Goal: Task Accomplishment & Management: Use online tool/utility

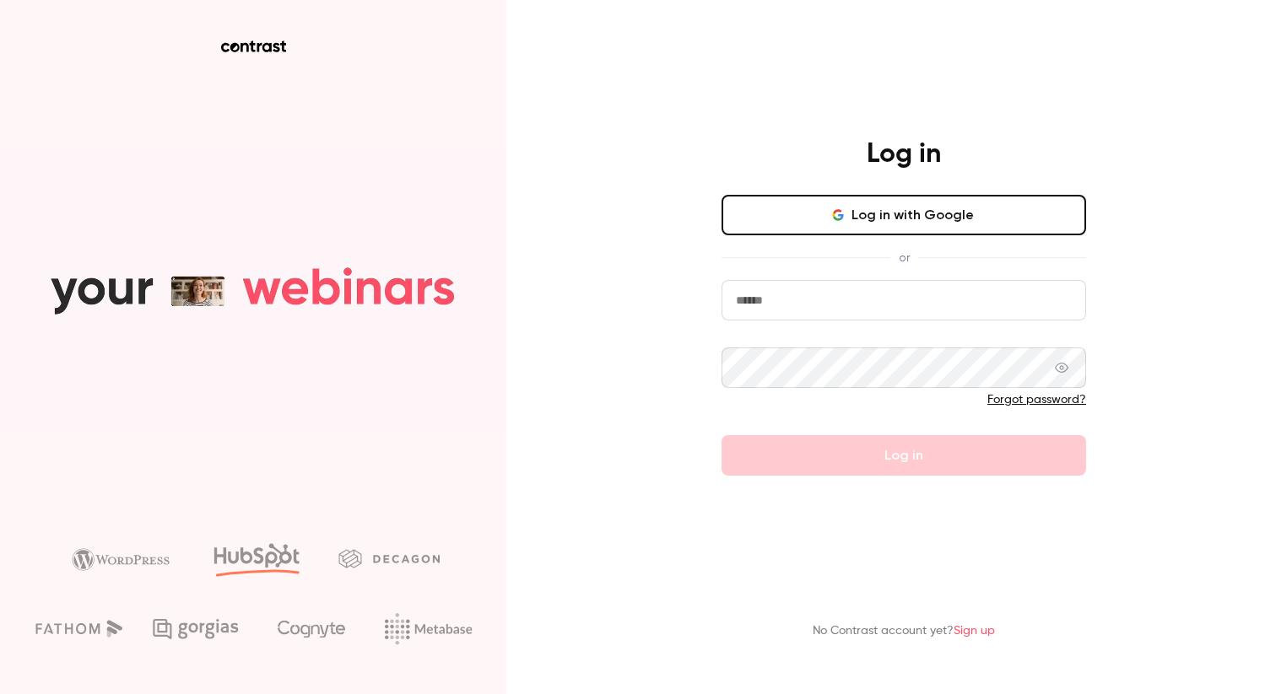
type input "**********"
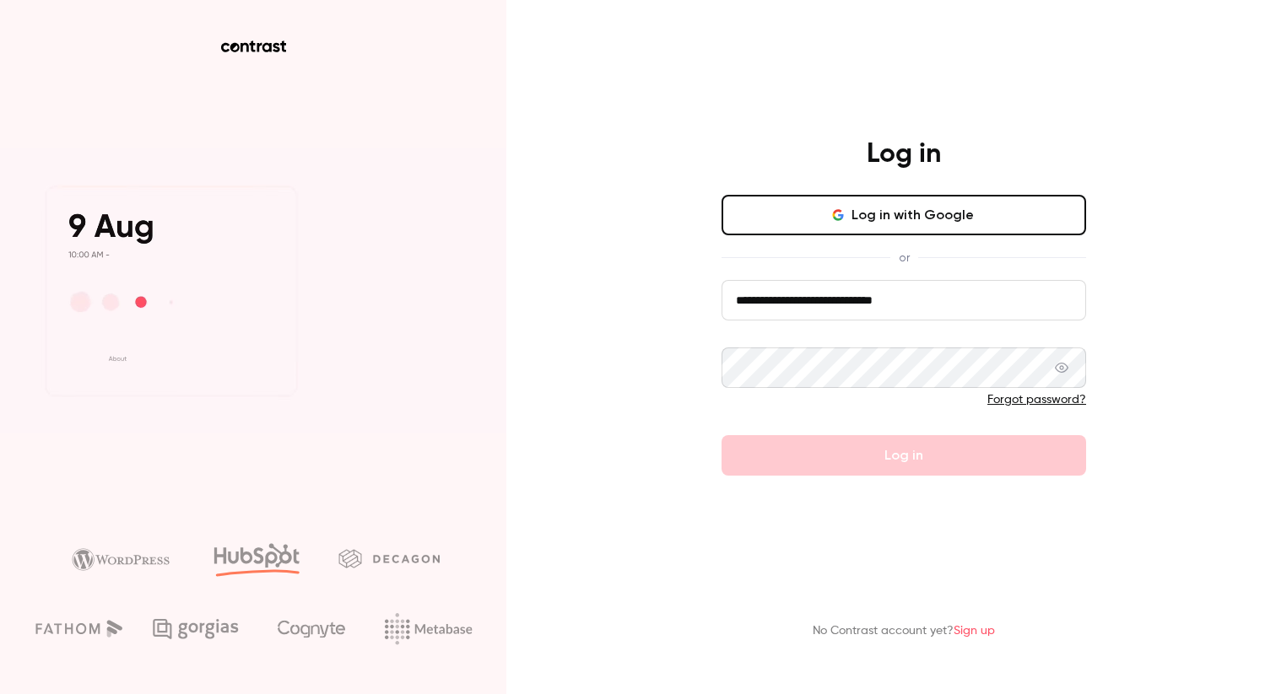
click at [861, 415] on div at bounding box center [903, 404] width 364 height 27
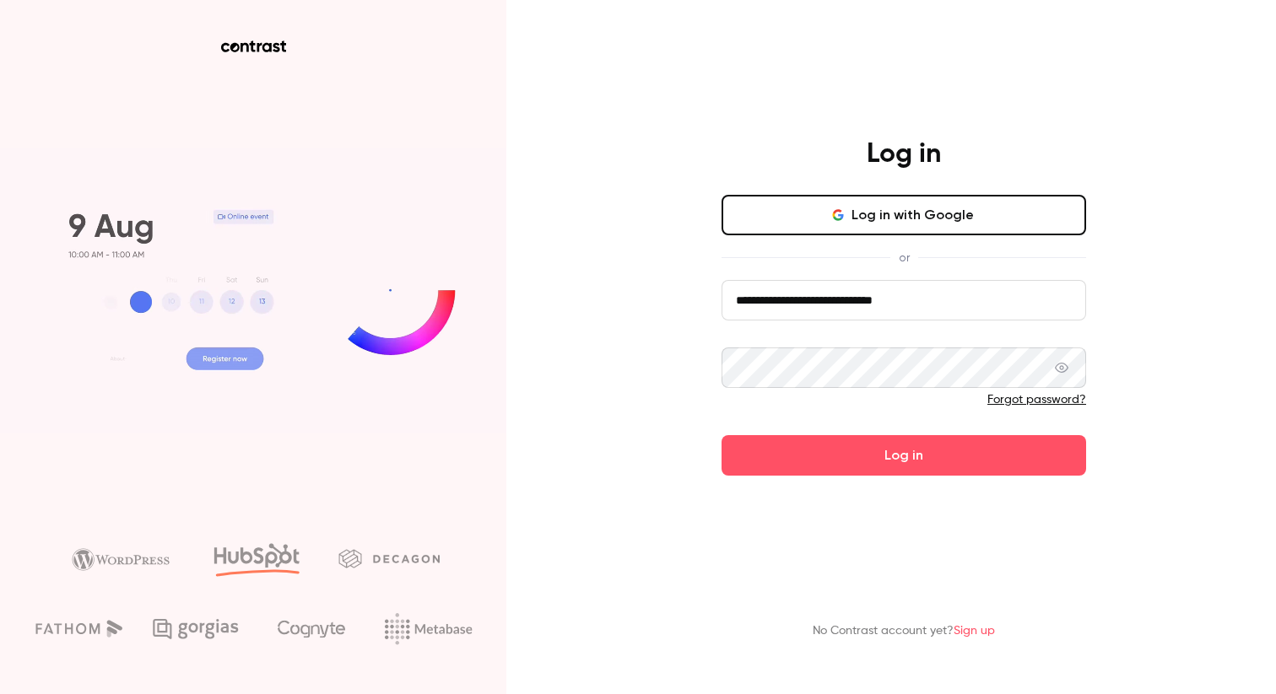
click at [886, 220] on button "Log in with Google" at bounding box center [903, 215] width 364 height 40
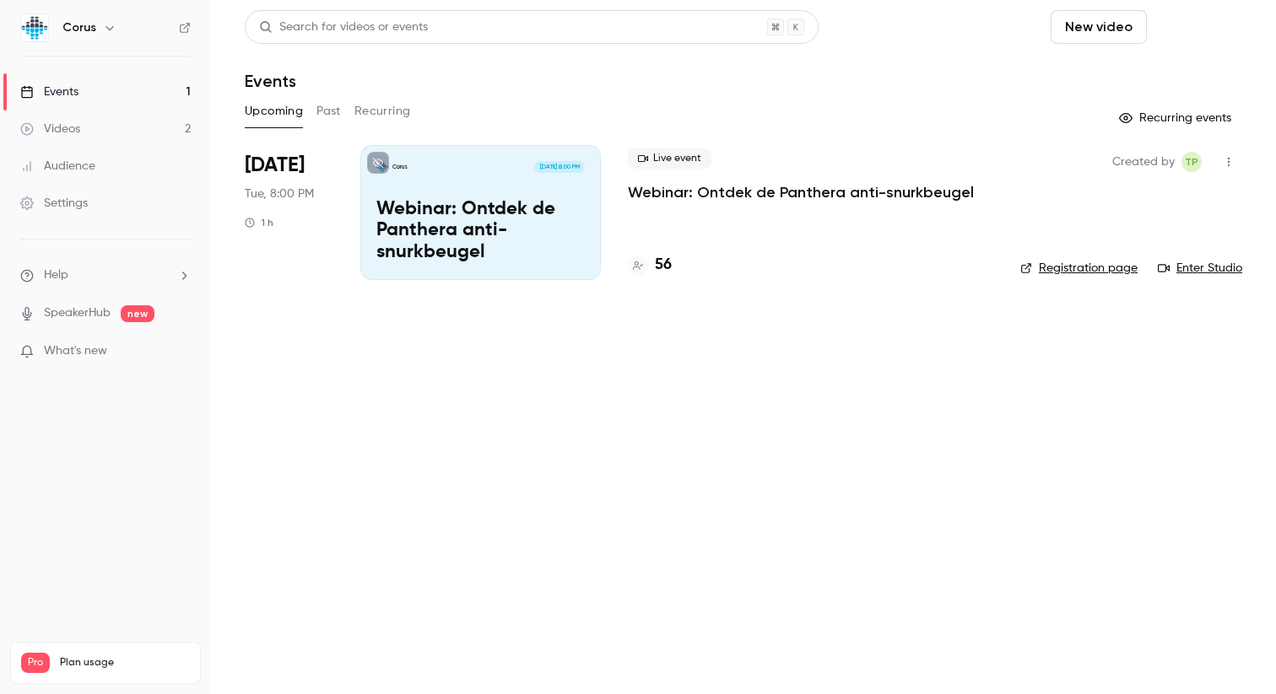
click at [1212, 27] on button "Schedule" at bounding box center [1197, 27] width 89 height 34
click at [1174, 64] on li "One time event" at bounding box center [1150, 73] width 182 height 44
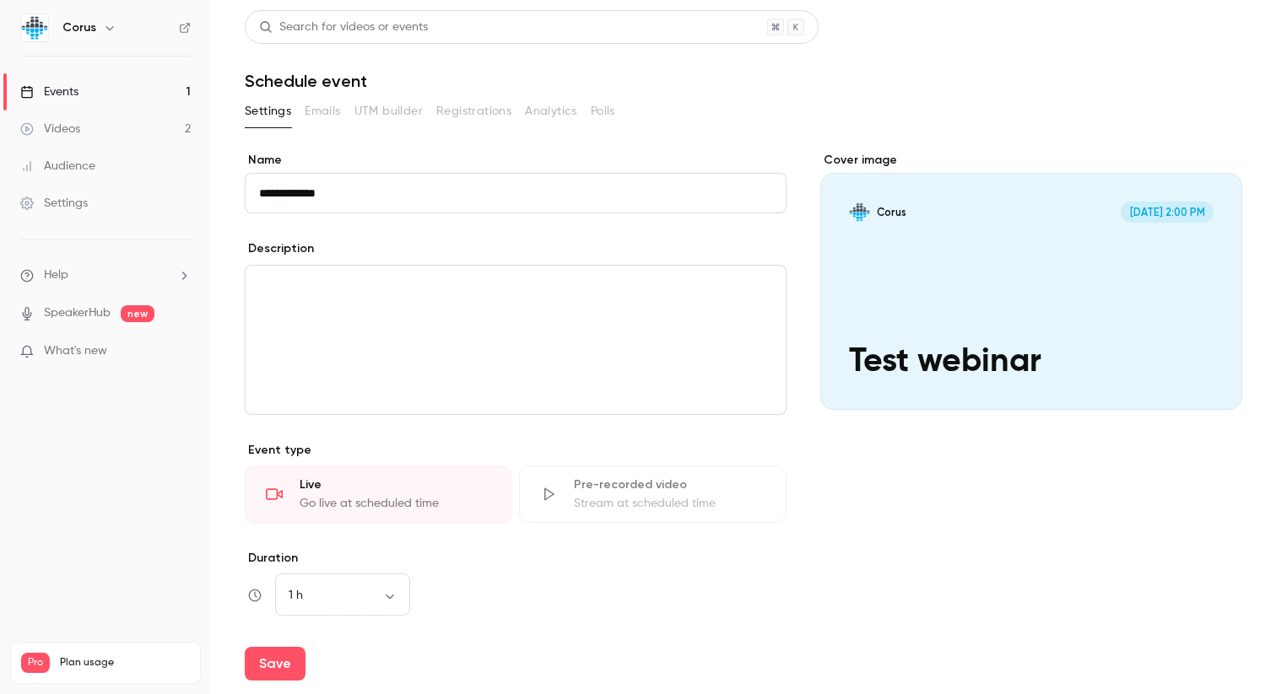
type input "**********"
click at [312, 291] on p "editor" at bounding box center [515, 286] width 513 height 20
click at [72, 94] on div "Events" at bounding box center [49, 92] width 58 height 17
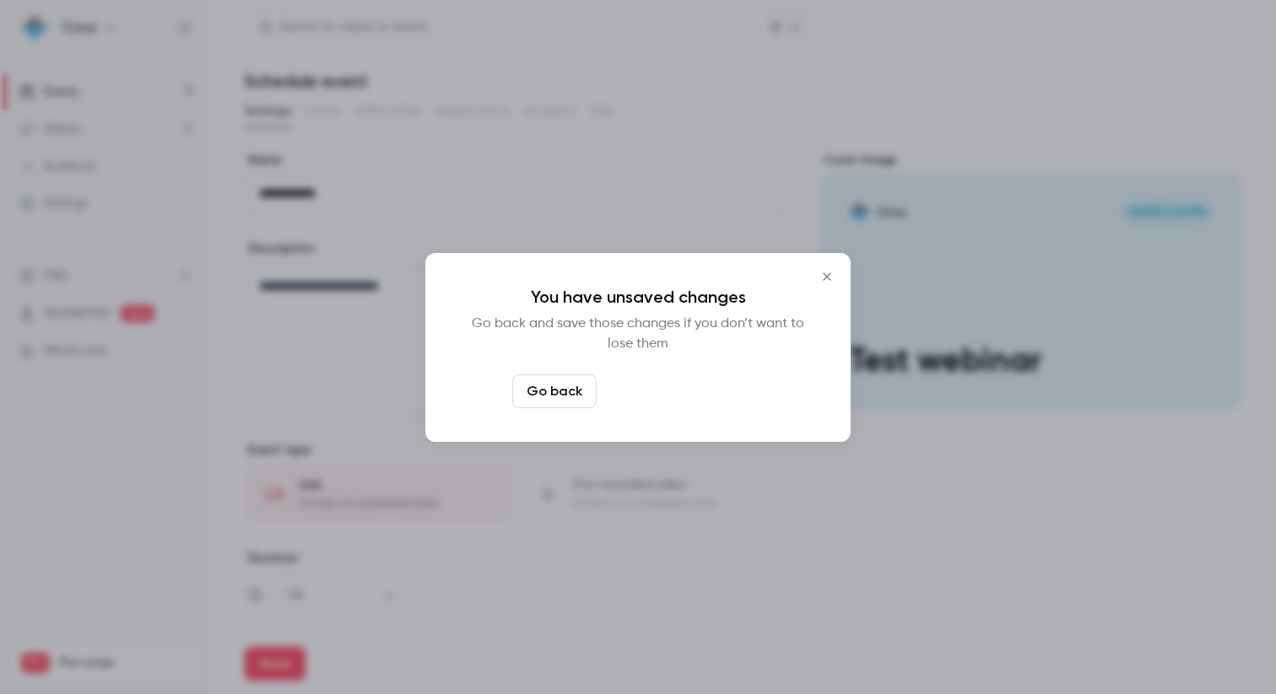
click at [669, 396] on button "Leave page anyway" at bounding box center [683, 392] width 160 height 34
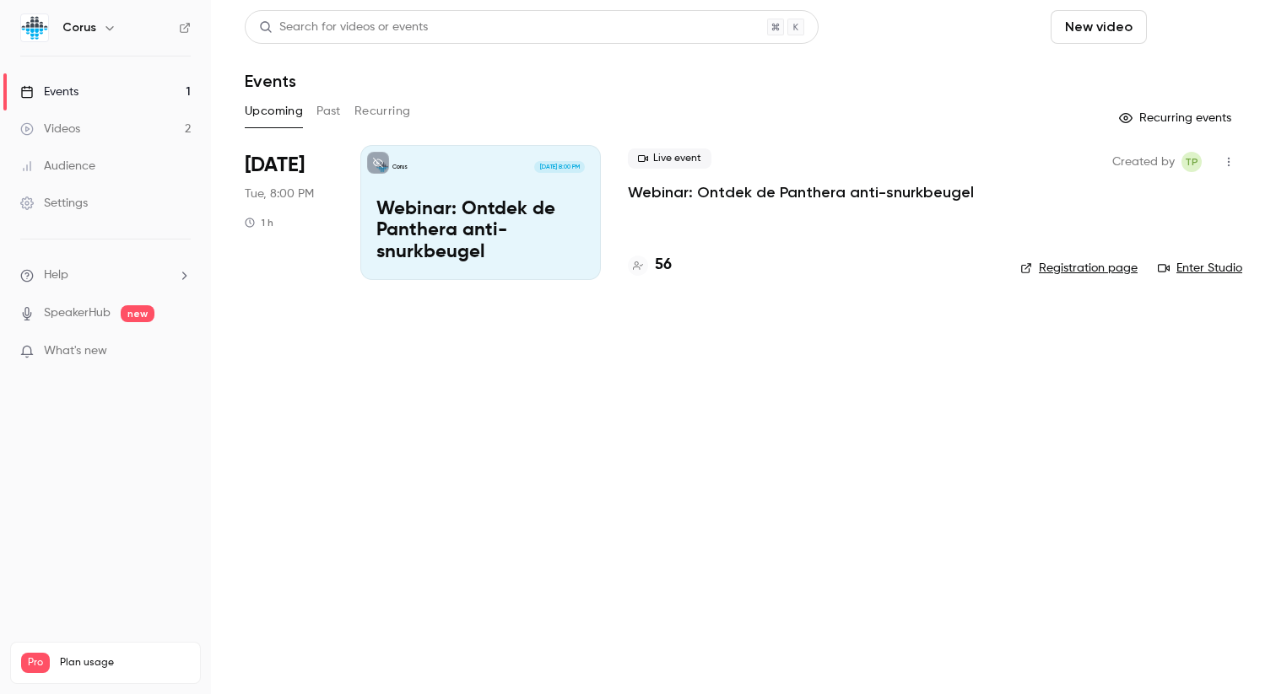
click at [1211, 26] on button "Schedule" at bounding box center [1197, 27] width 89 height 34
click at [1175, 70] on div "One time event" at bounding box center [1163, 73] width 128 height 17
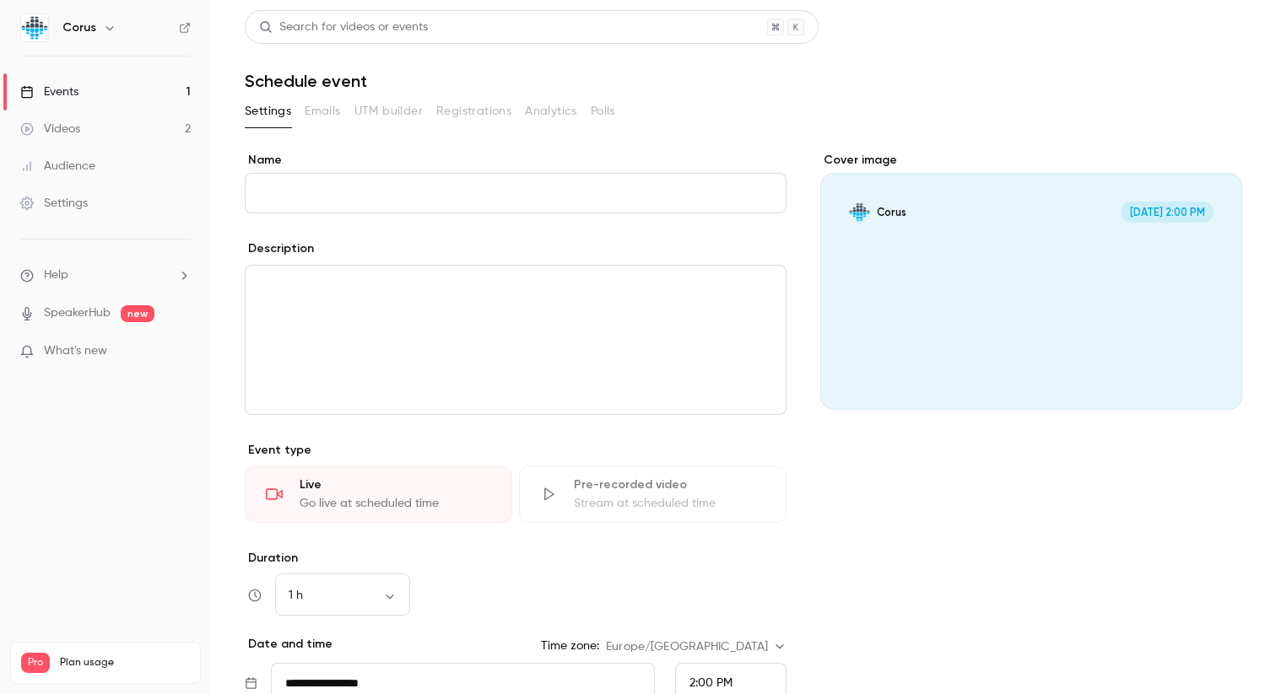
click at [363, 188] on input "Name" at bounding box center [516, 193] width 542 height 40
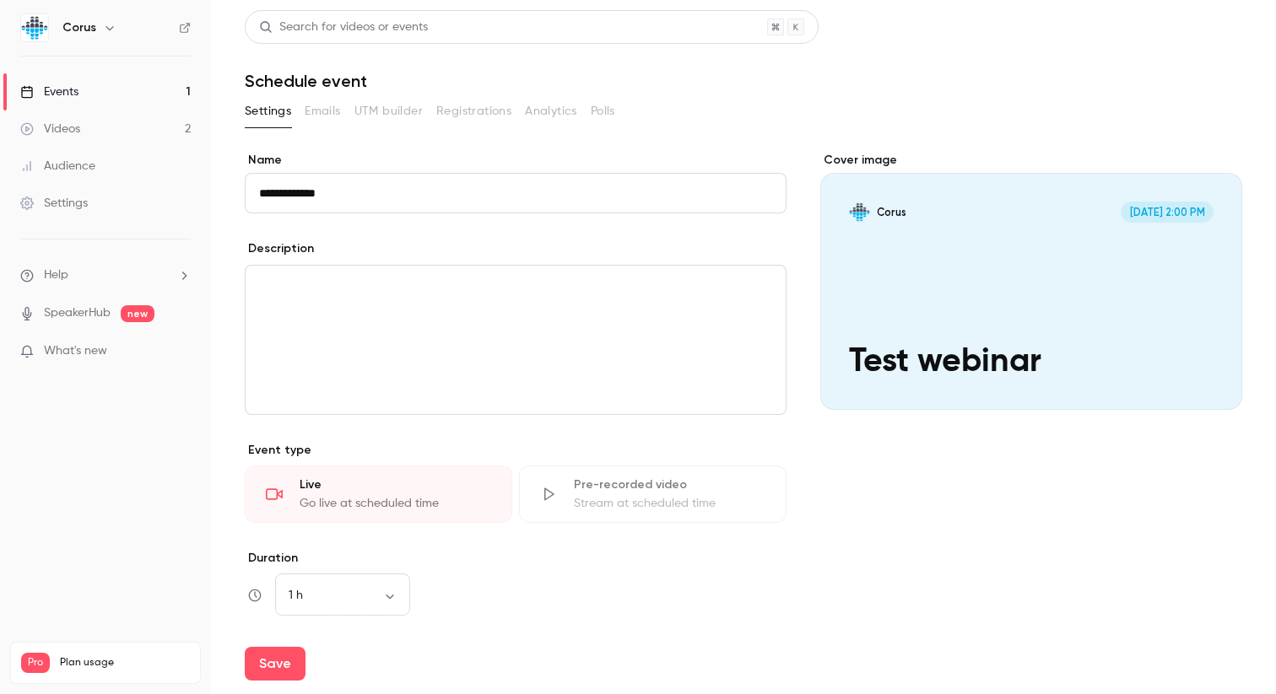
type input "**********"
click at [361, 300] on div "editor" at bounding box center [516, 340] width 540 height 148
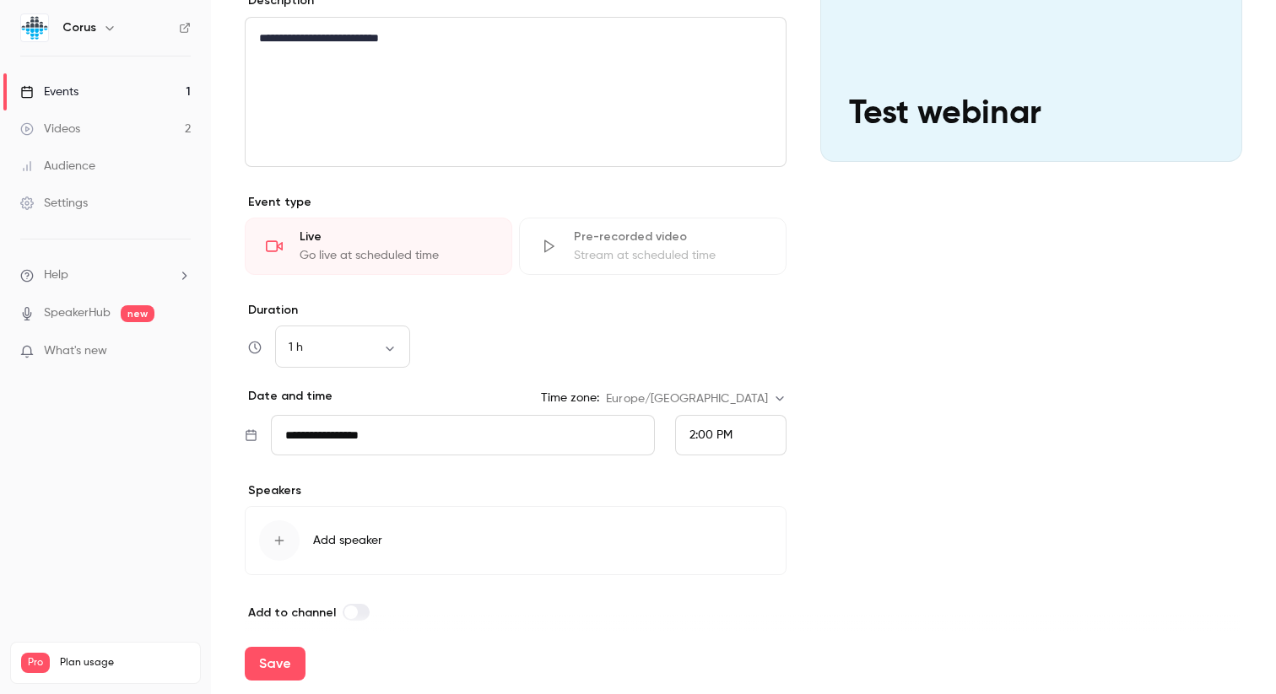
scroll to position [264, 0]
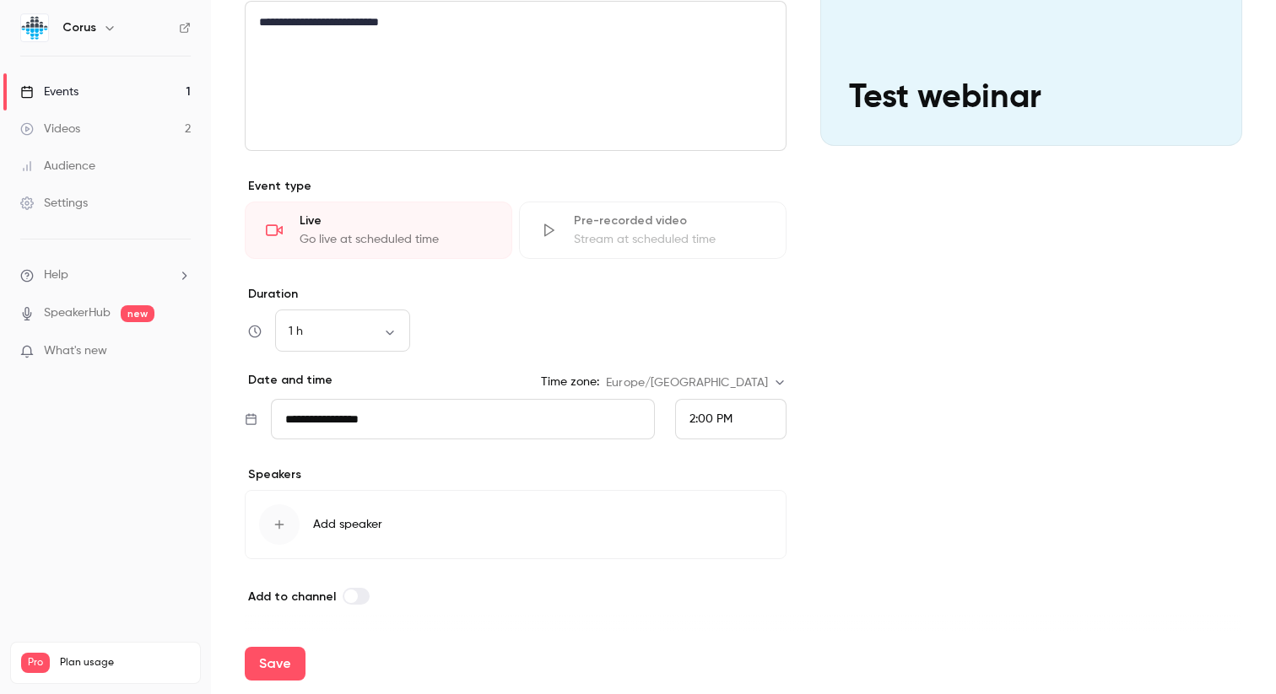
click at [370, 413] on input "**********" at bounding box center [463, 419] width 384 height 40
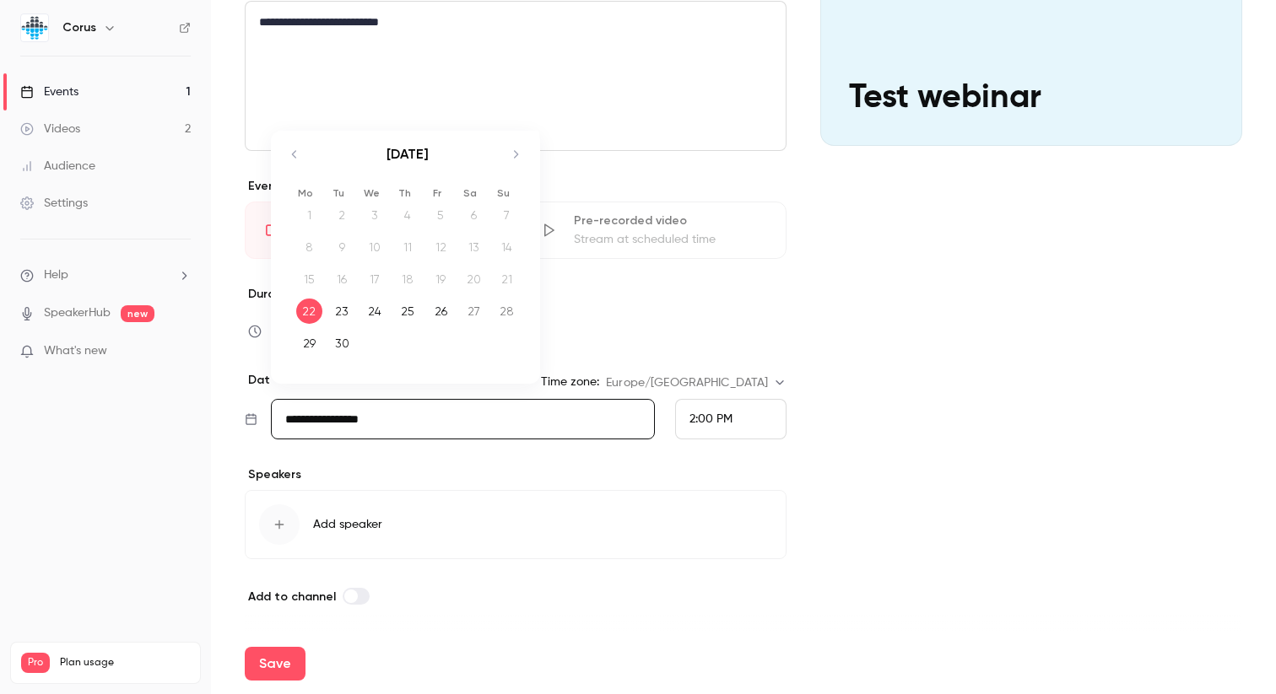
click at [512, 151] on icon "Move forward to switch to the next month." at bounding box center [515, 154] width 20 height 20
click at [521, 154] on icon "Move forward to switch to the next month." at bounding box center [515, 154] width 20 height 20
click at [505, 339] on div "30" at bounding box center [507, 343] width 26 height 25
type input "**********"
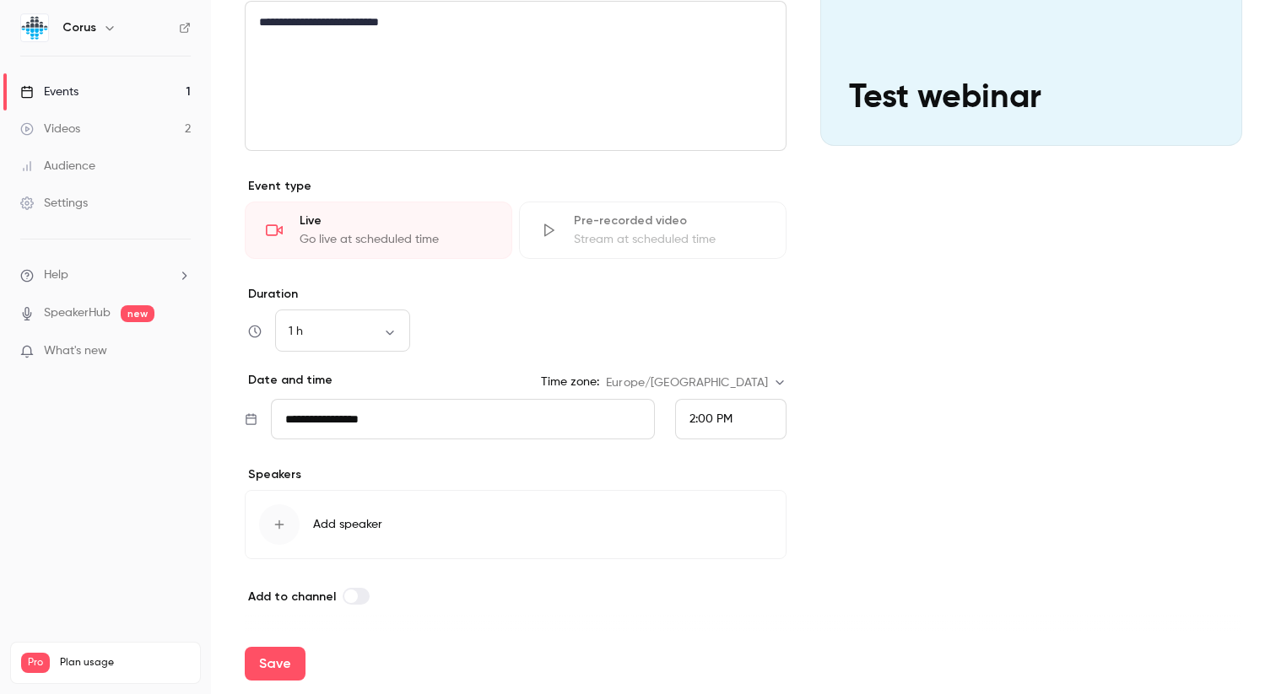
click at [377, 513] on button "Add speaker" at bounding box center [516, 524] width 542 height 69
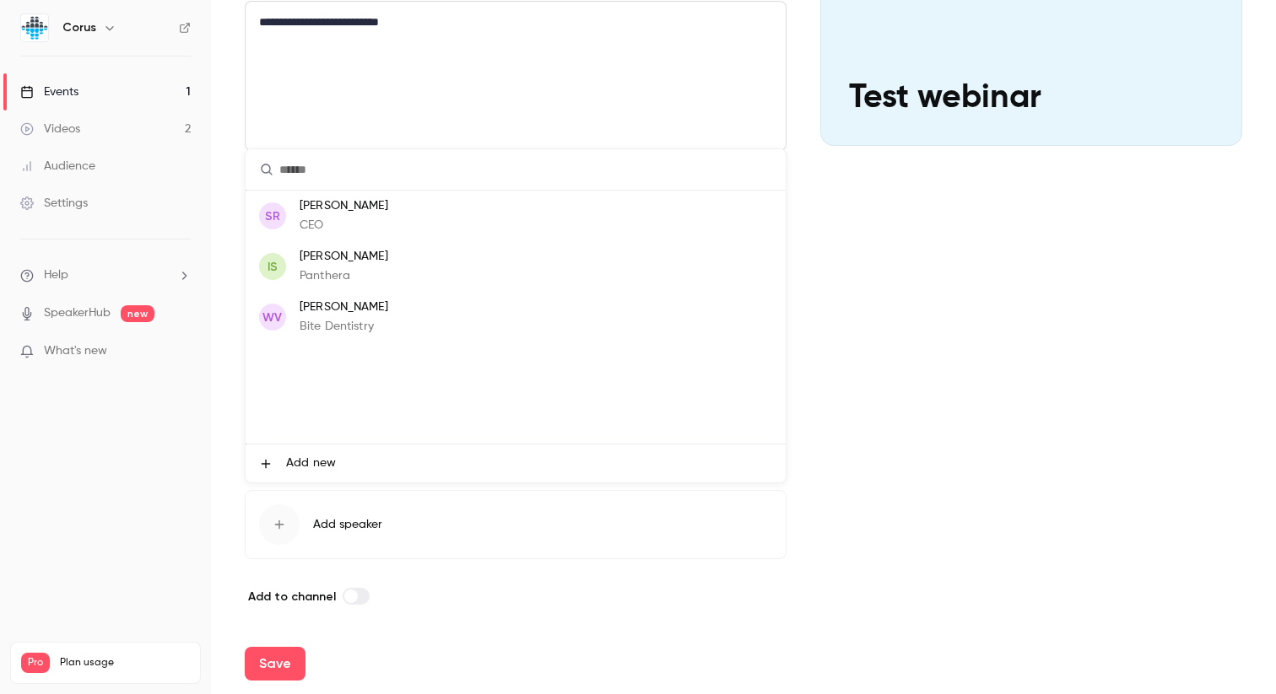
click at [319, 462] on span "Add new" at bounding box center [311, 464] width 50 height 18
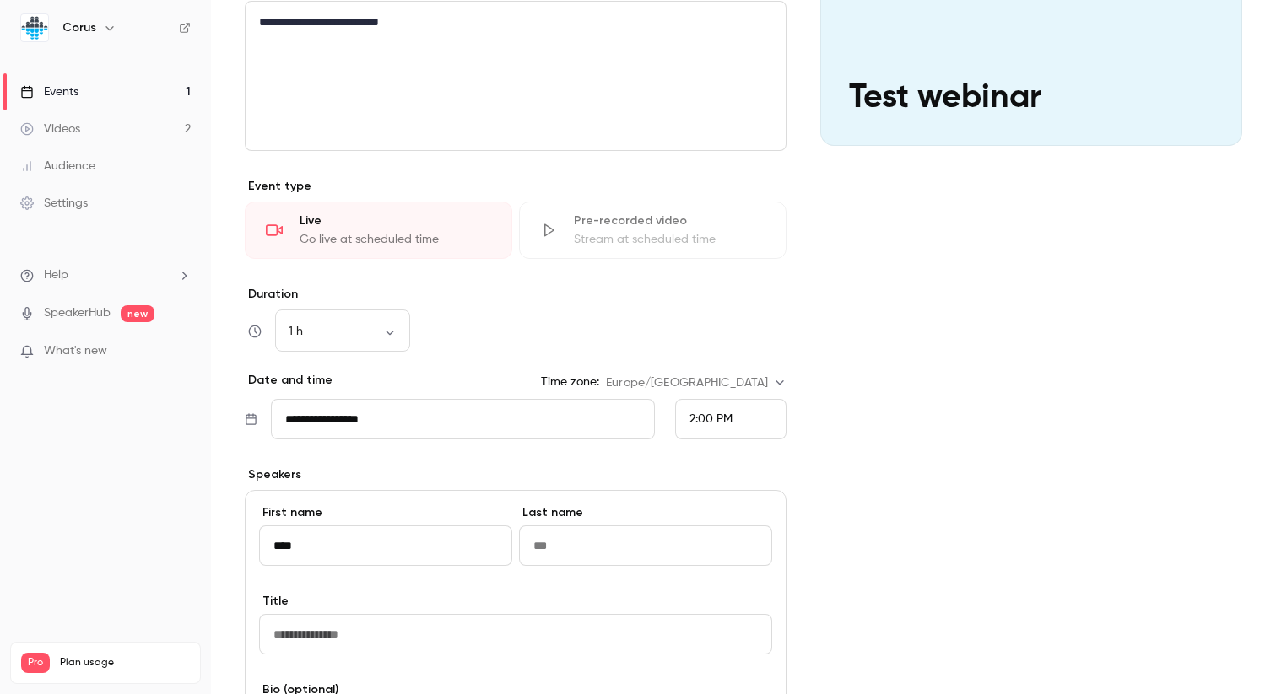
type input "****"
click at [608, 548] on input "Last name" at bounding box center [645, 546] width 253 height 40
type input "****"
click at [502, 637] on input "Title" at bounding box center [515, 634] width 513 height 40
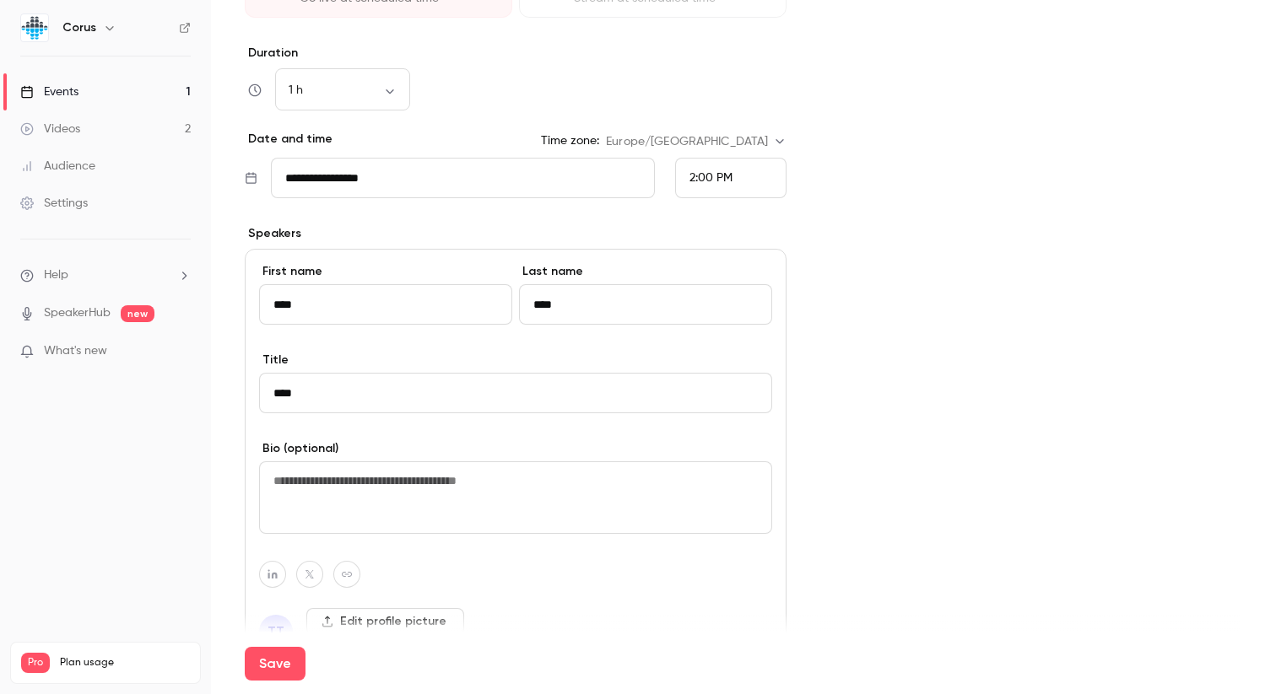
scroll to position [677, 0]
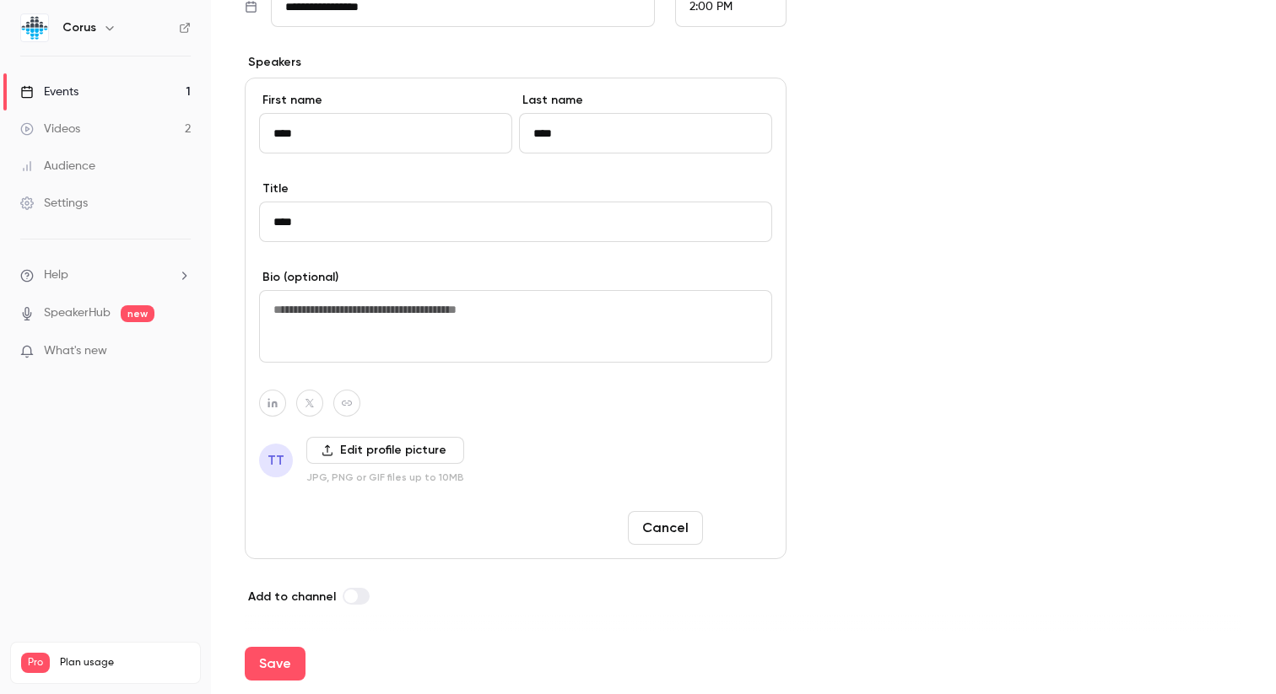
type input "****"
click at [755, 520] on button "Done" at bounding box center [741, 528] width 62 height 34
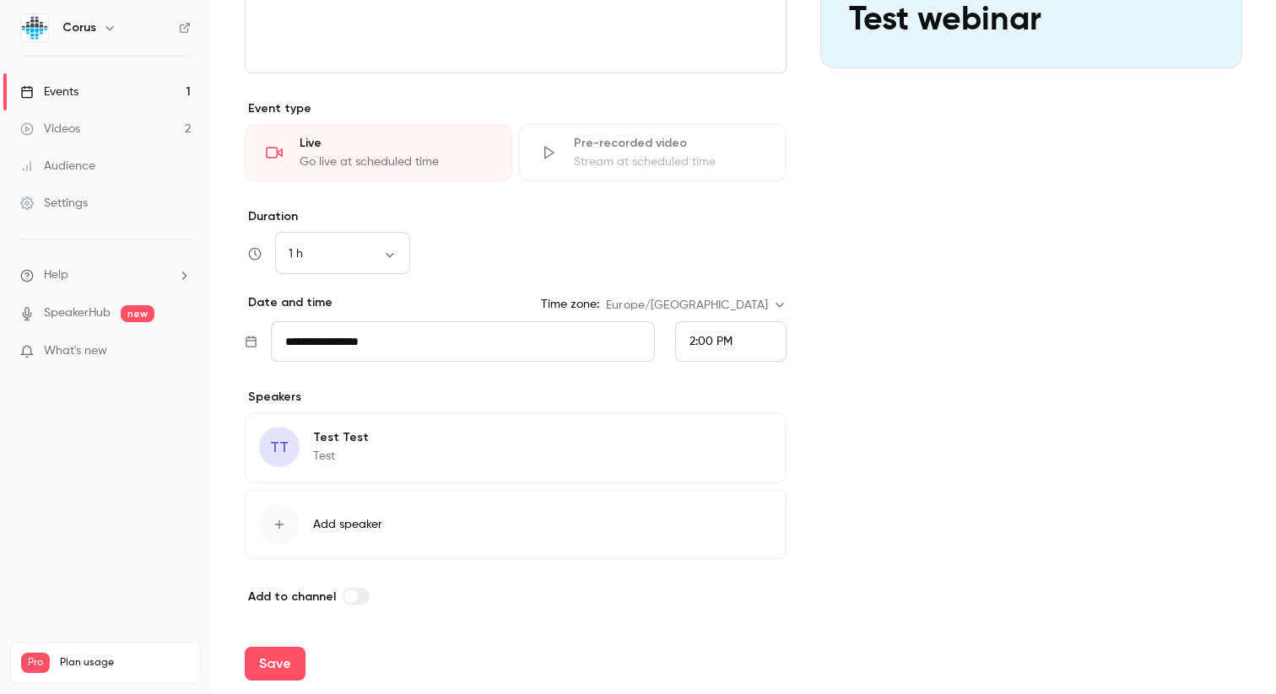
scroll to position [342, 0]
click at [278, 662] on button "Save" at bounding box center [275, 664] width 61 height 34
type input "**********"
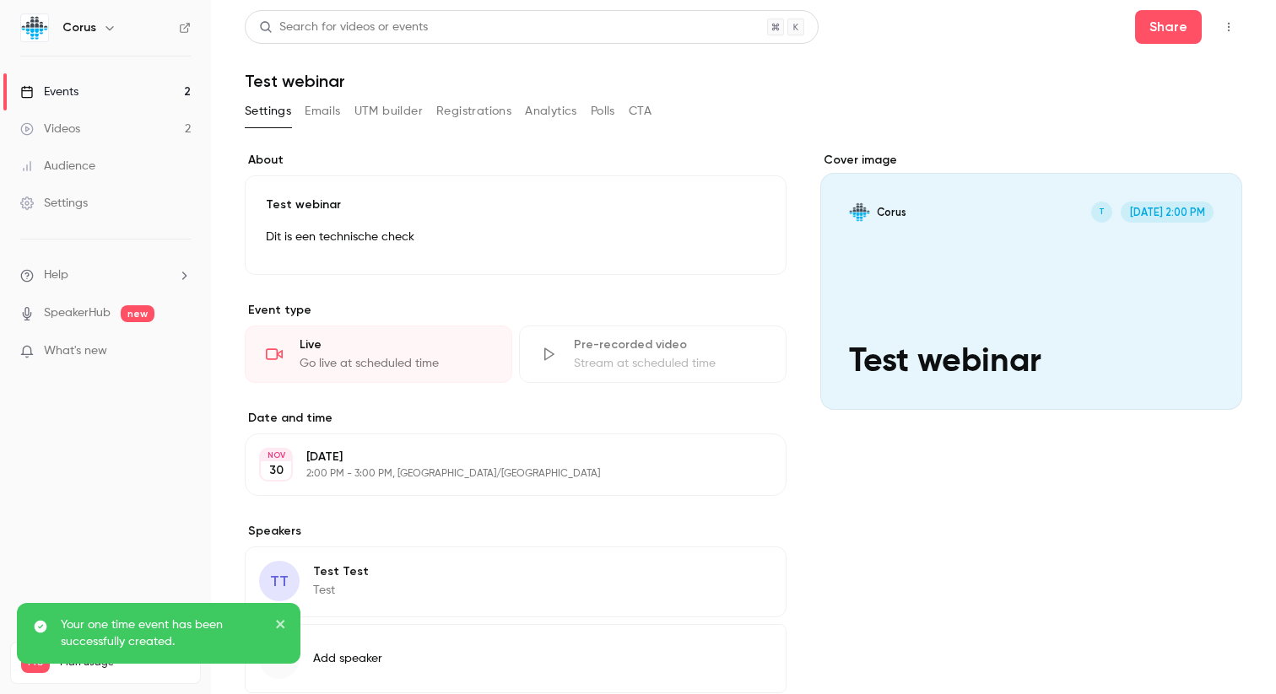
click at [137, 100] on link "Events 2" at bounding box center [105, 91] width 211 height 37
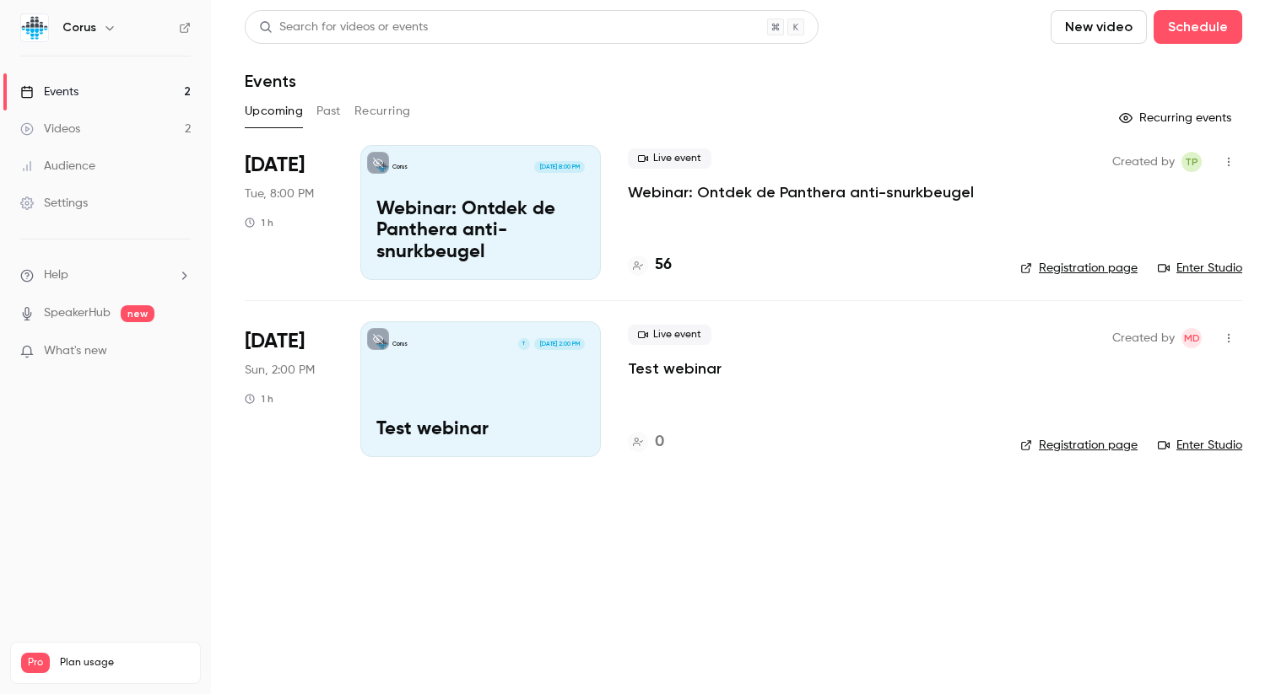
click at [378, 165] on icon at bounding box center [378, 163] width 10 height 10
click at [185, 28] on icon at bounding box center [185, 28] width 12 height 12
click at [326, 114] on button "Past" at bounding box center [328, 111] width 24 height 27
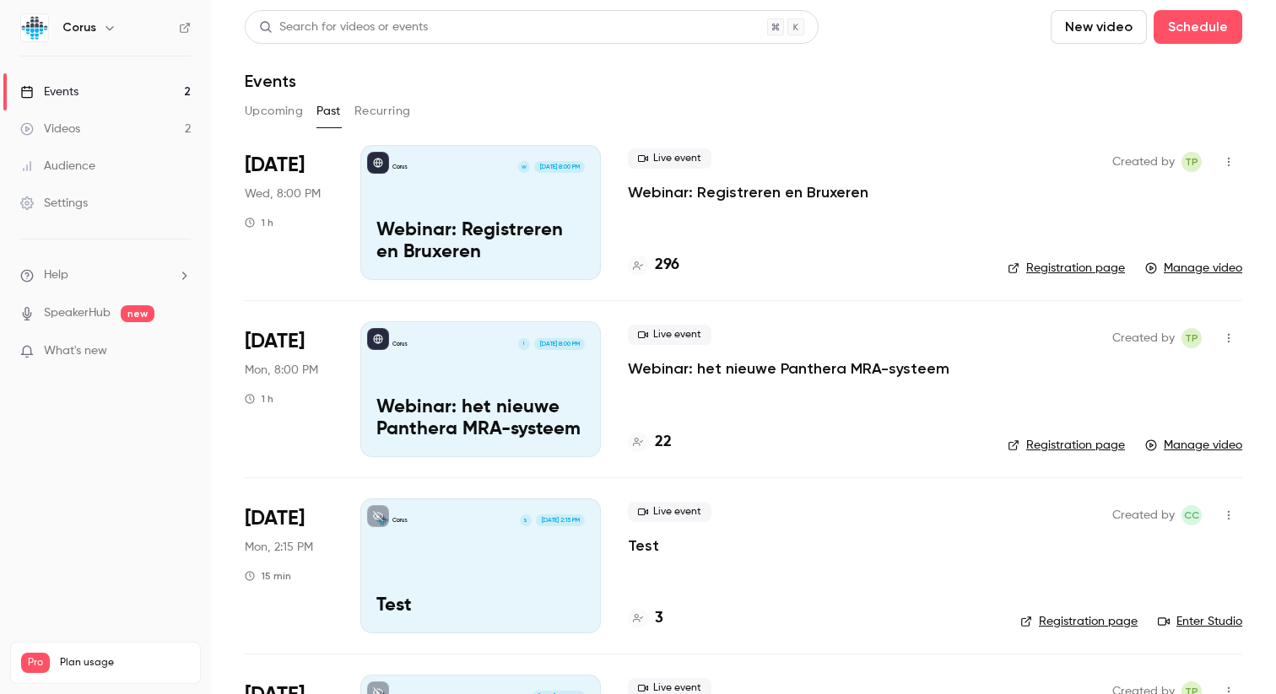
click at [749, 187] on p "Webinar: Registreren en Bruxeren" at bounding box center [748, 192] width 240 height 20
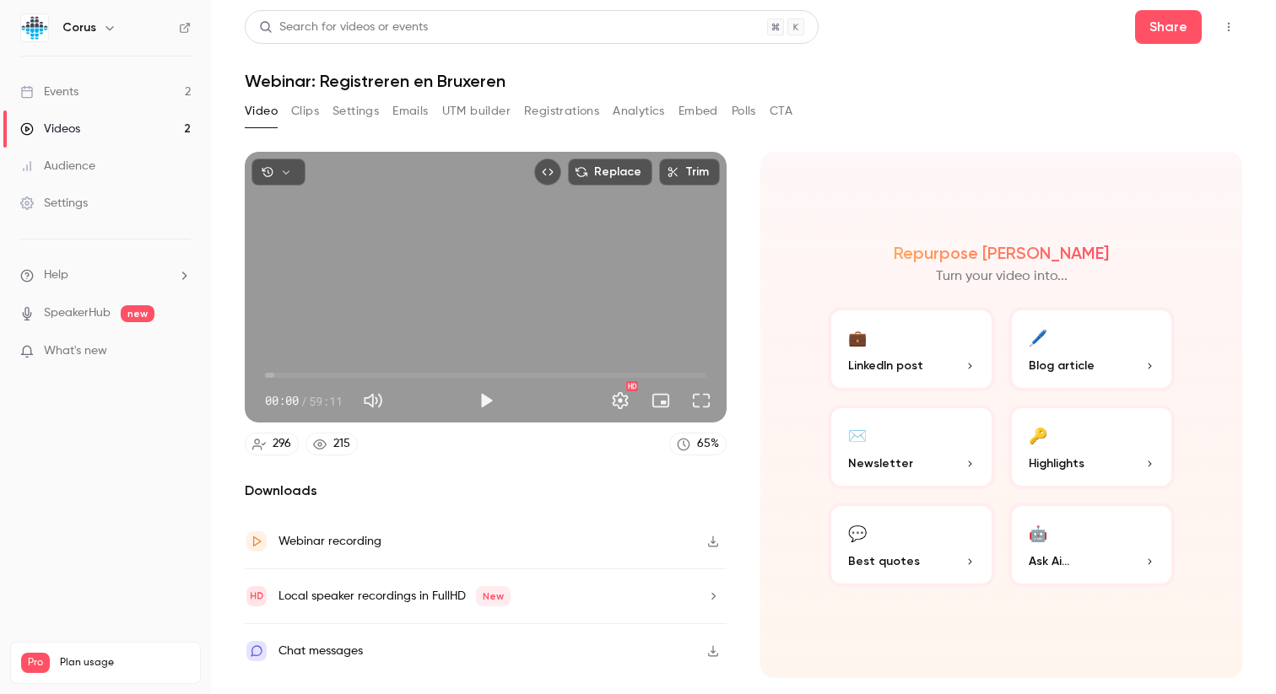
click at [559, 108] on button "Registrations" at bounding box center [561, 111] width 75 height 27
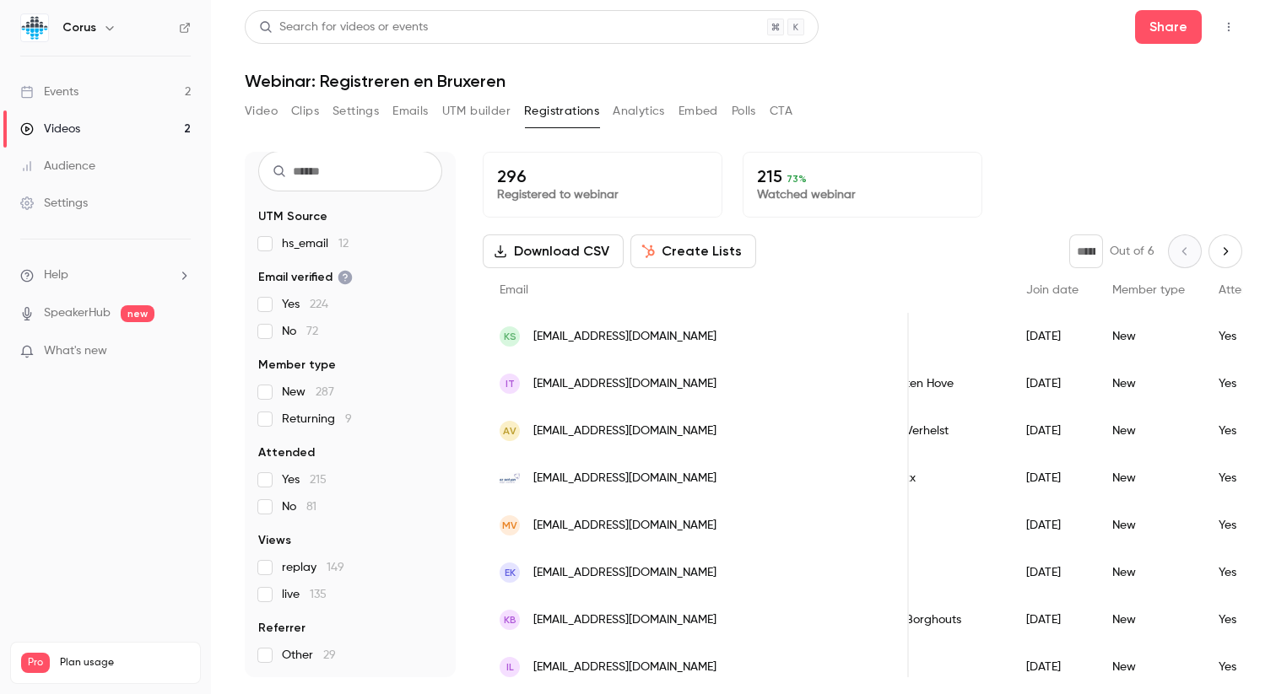
click at [645, 107] on button "Analytics" at bounding box center [639, 111] width 52 height 27
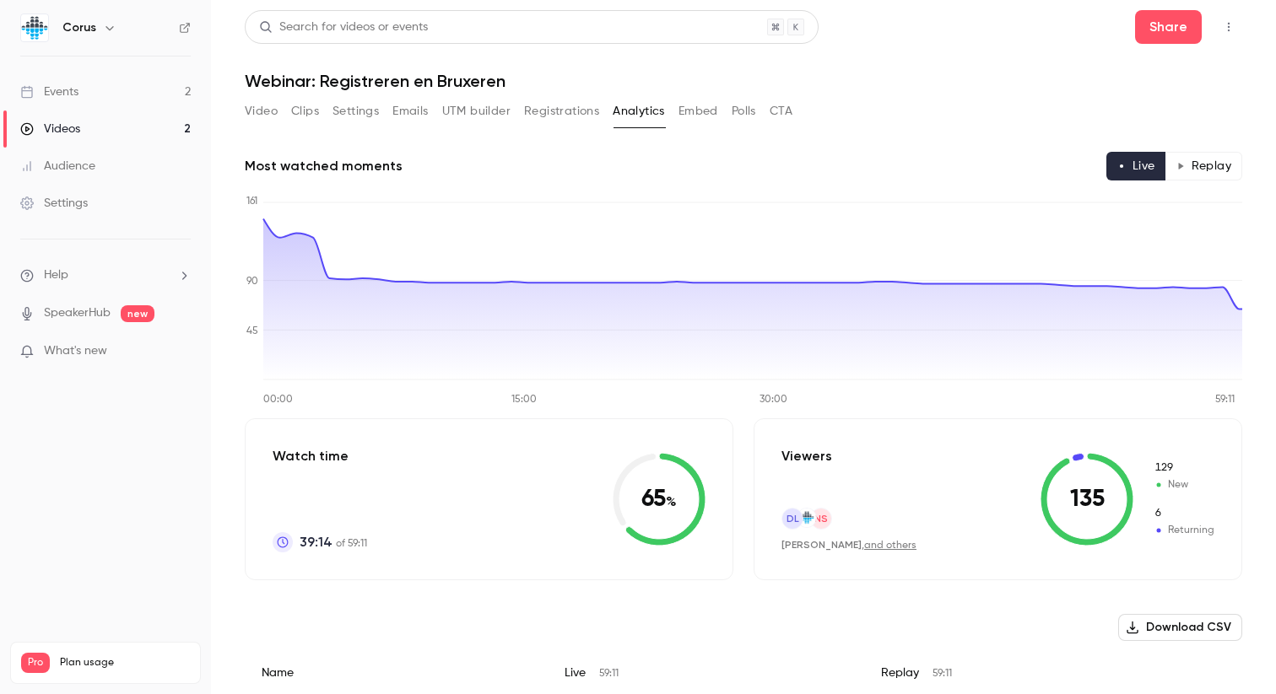
click at [548, 113] on button "Registrations" at bounding box center [561, 111] width 75 height 27
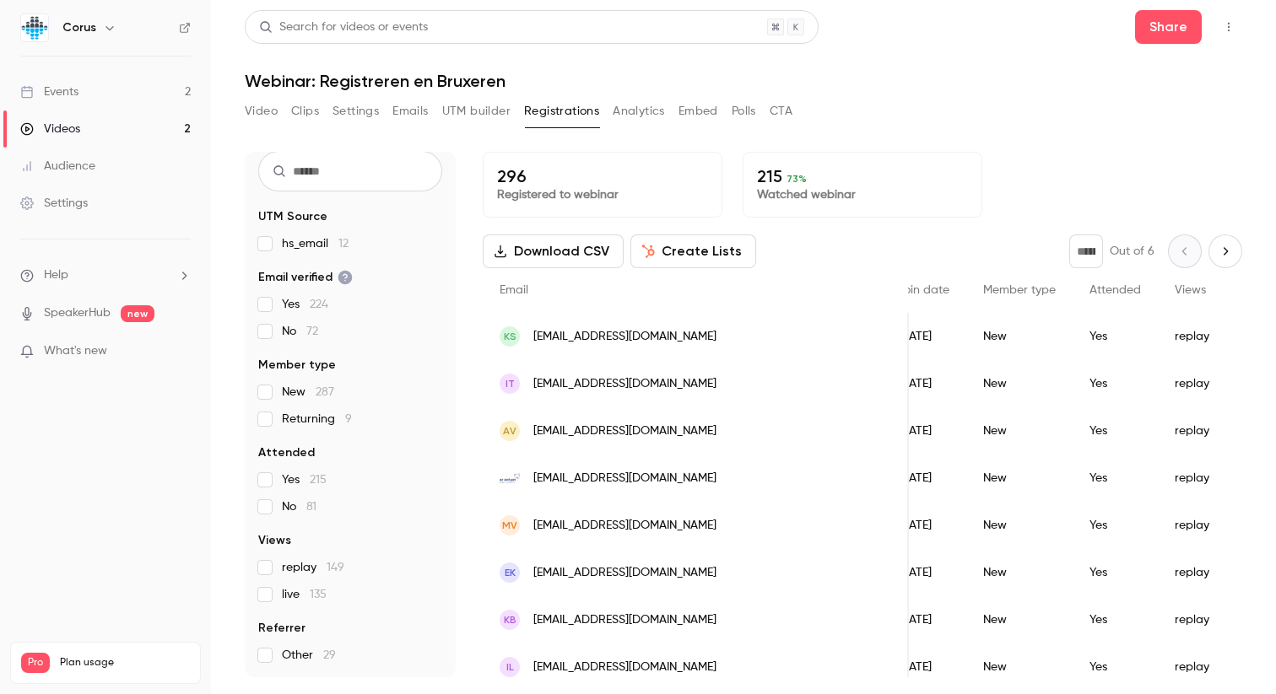
click at [680, 253] on button "Create Lists" at bounding box center [693, 252] width 126 height 34
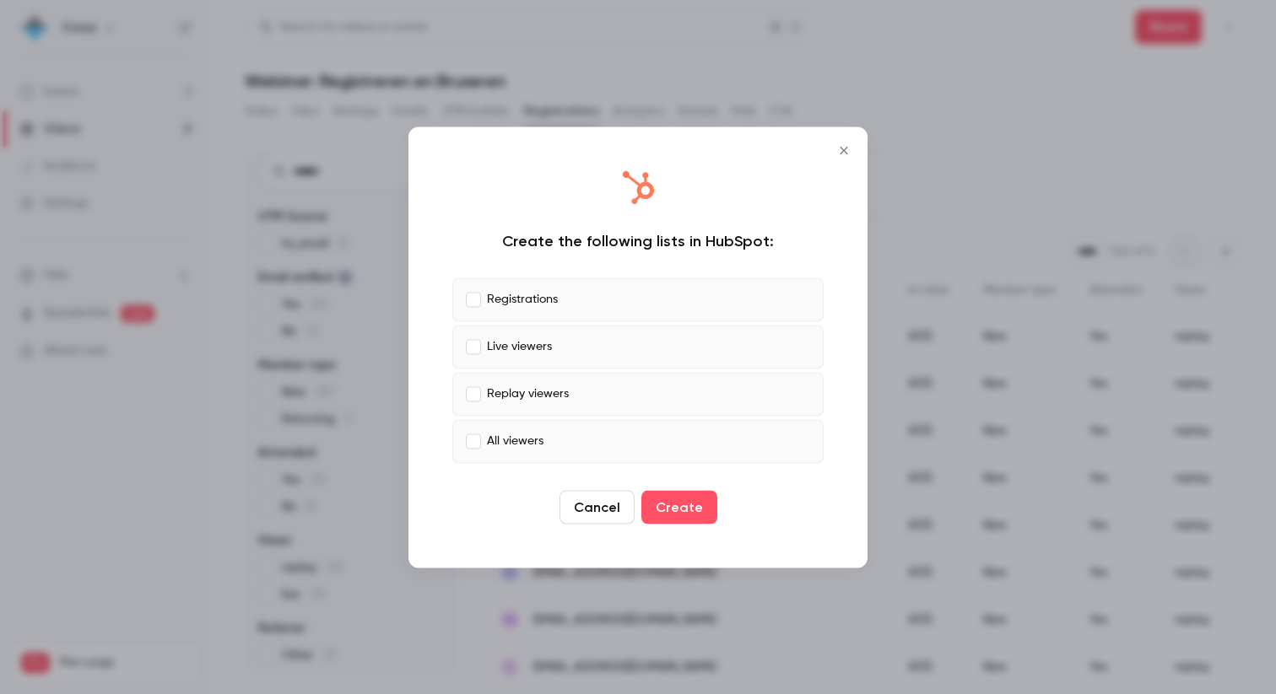
click at [841, 153] on icon "Close" at bounding box center [843, 150] width 8 height 8
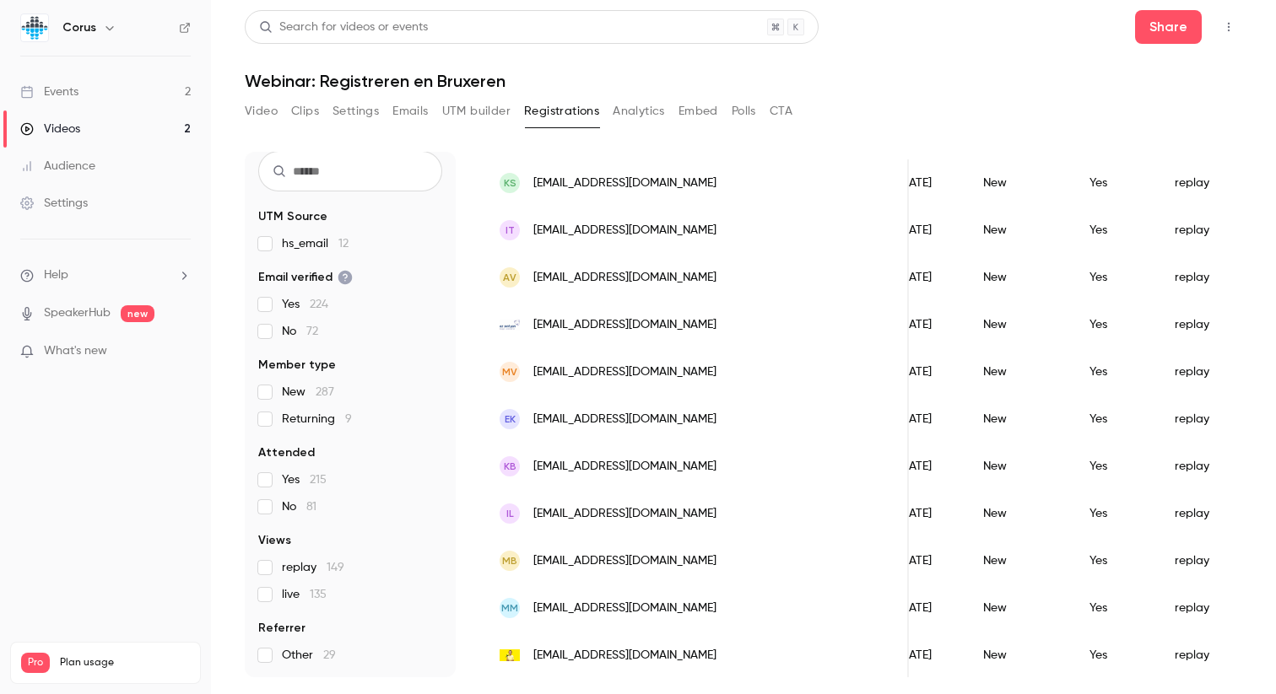
scroll to position [172, 0]
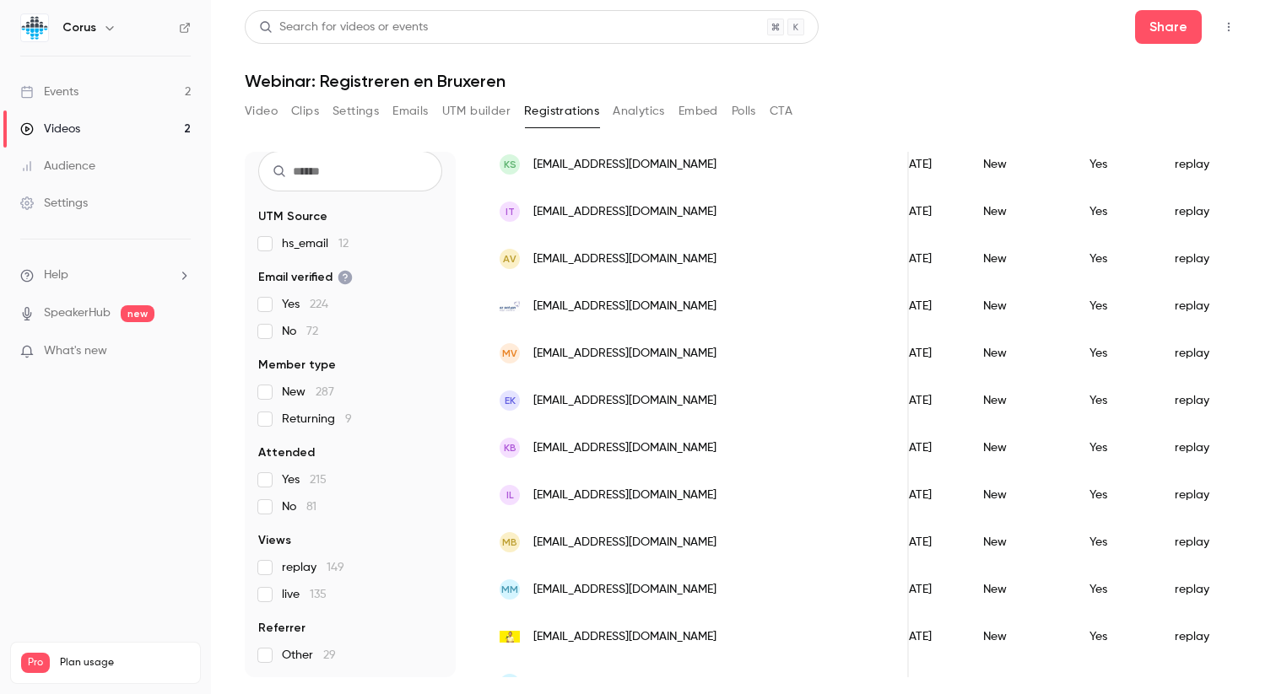
click at [320, 169] on input "text" at bounding box center [350, 171] width 184 height 40
type input "*****"
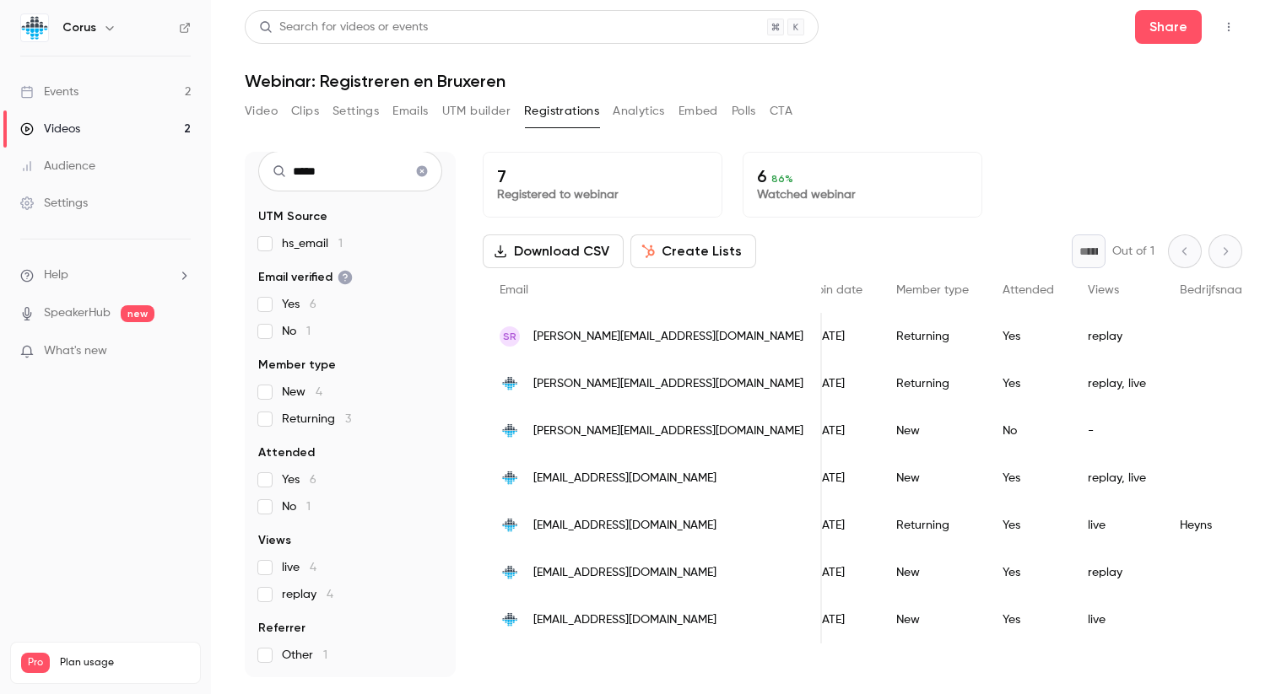
scroll to position [0, 0]
click at [128, 92] on link "Events 2" at bounding box center [105, 91] width 211 height 37
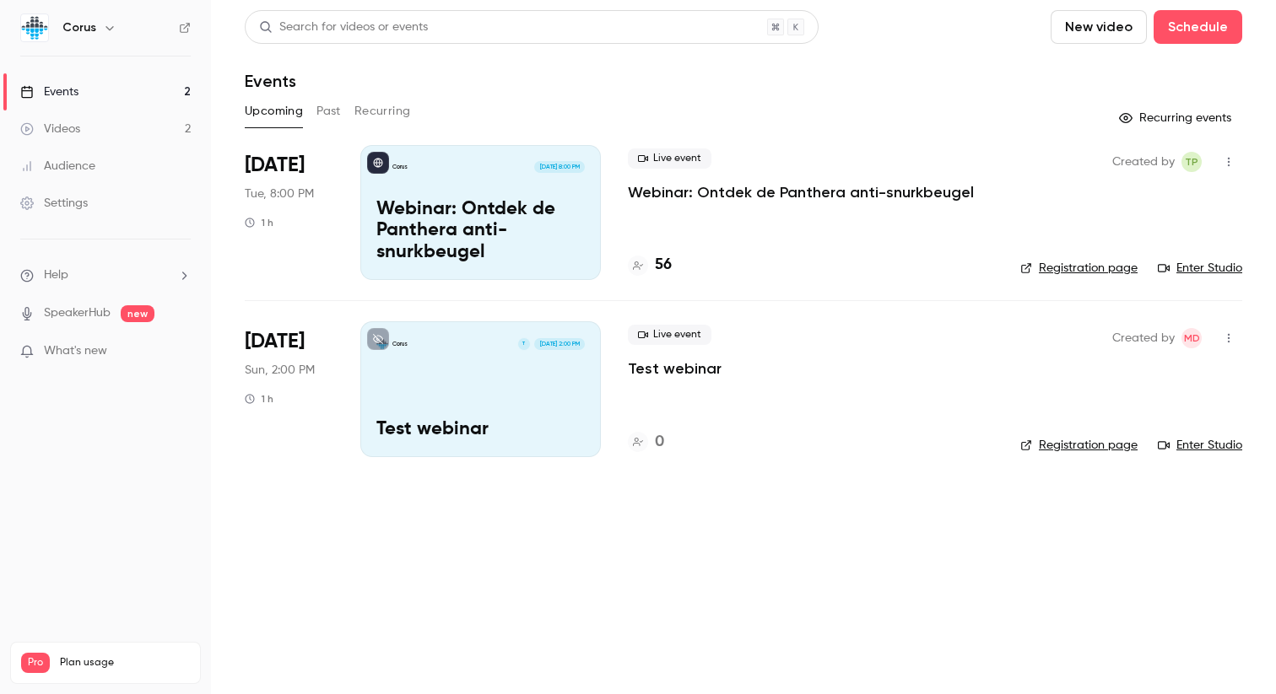
click at [327, 108] on button "Past" at bounding box center [328, 111] width 24 height 27
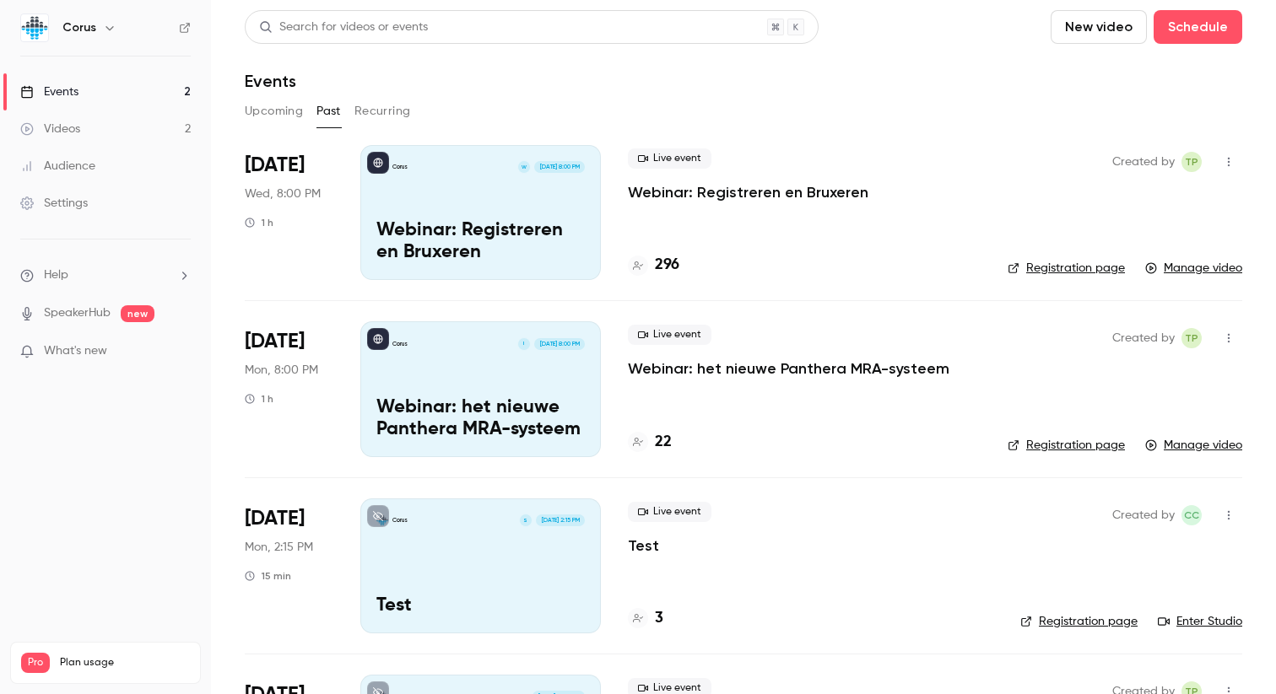
click at [763, 183] on p "Webinar: Registreren en Bruxeren" at bounding box center [748, 192] width 240 height 20
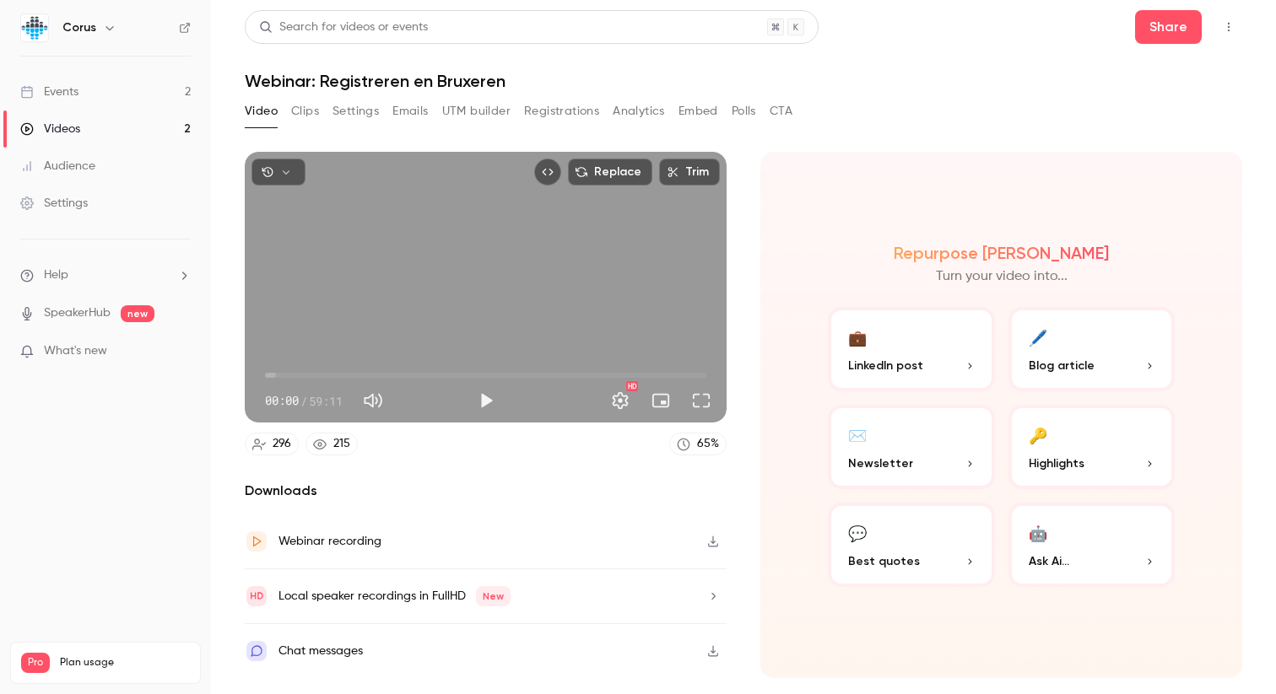
click at [294, 105] on button "Clips" at bounding box center [305, 111] width 28 height 27
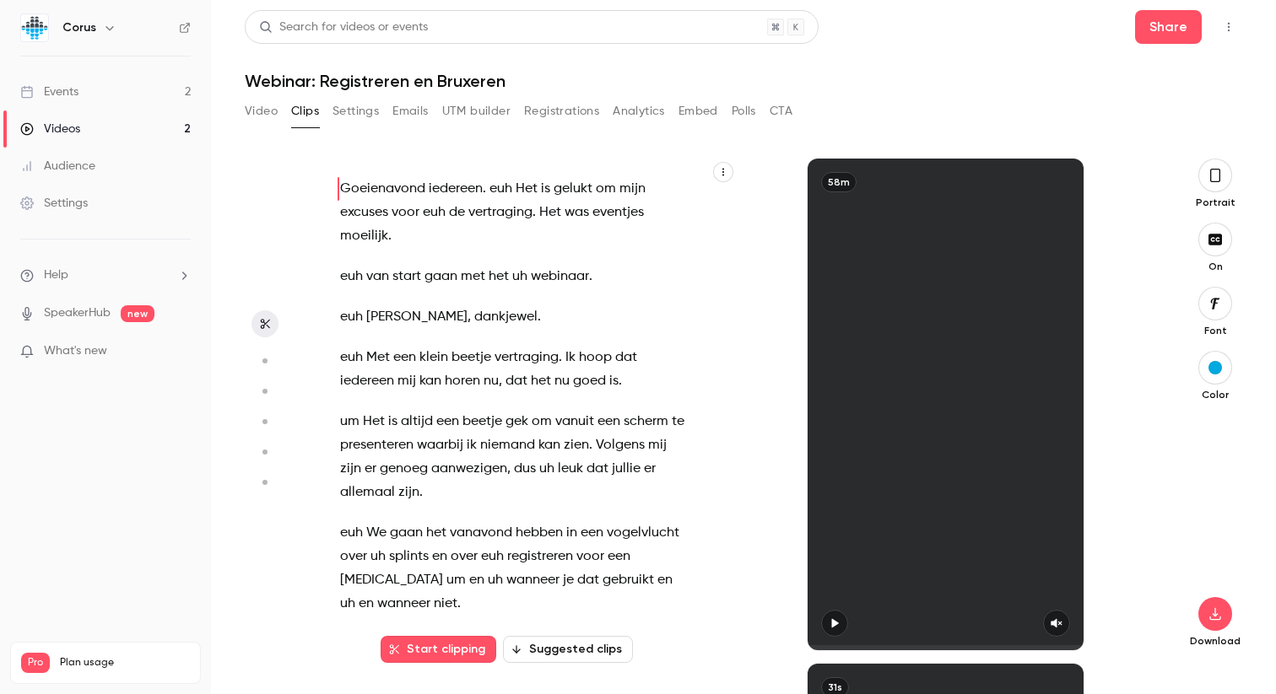
click at [349, 112] on button "Settings" at bounding box center [355, 111] width 46 height 27
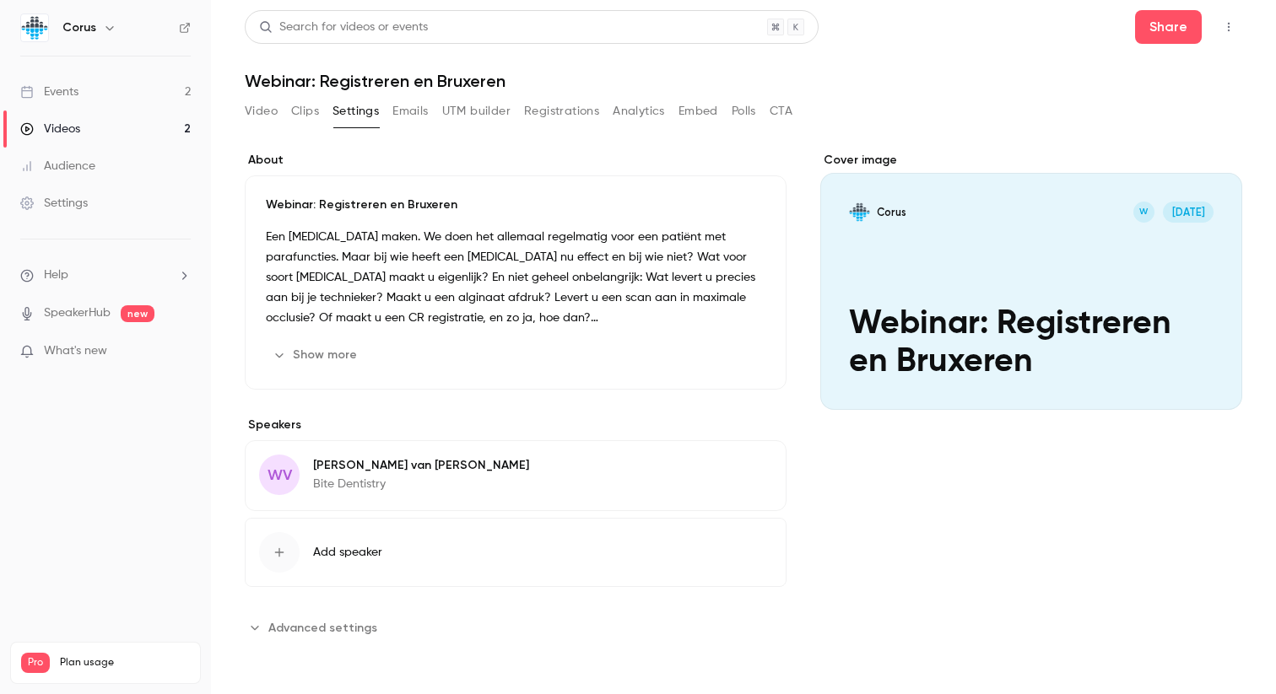
click at [422, 113] on button "Emails" at bounding box center [409, 111] width 35 height 27
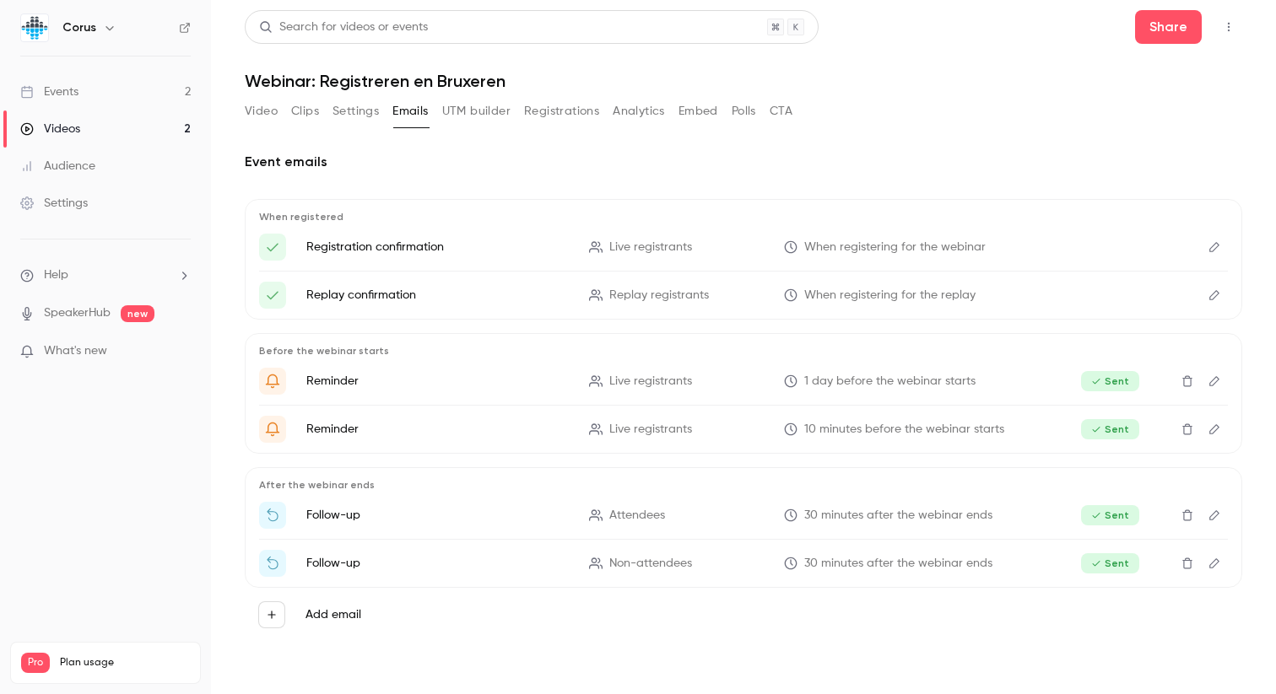
click at [457, 109] on button "UTM builder" at bounding box center [476, 111] width 68 height 27
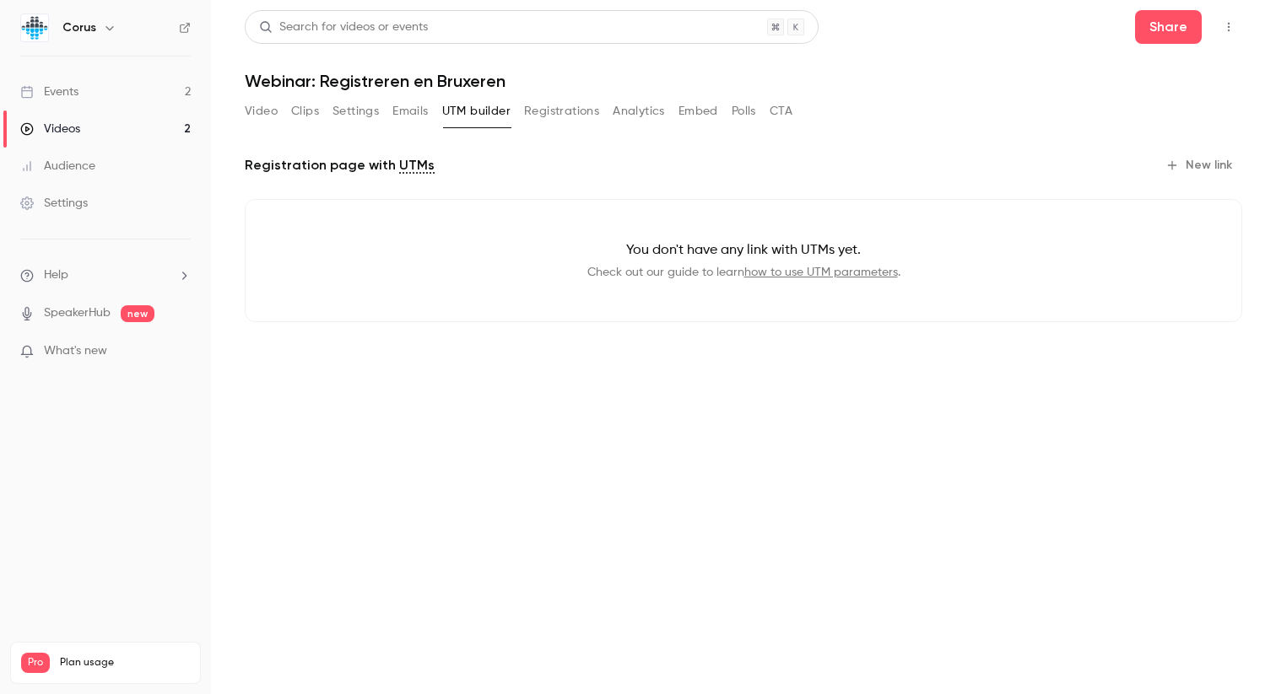
click at [541, 105] on button "Registrations" at bounding box center [561, 111] width 75 height 27
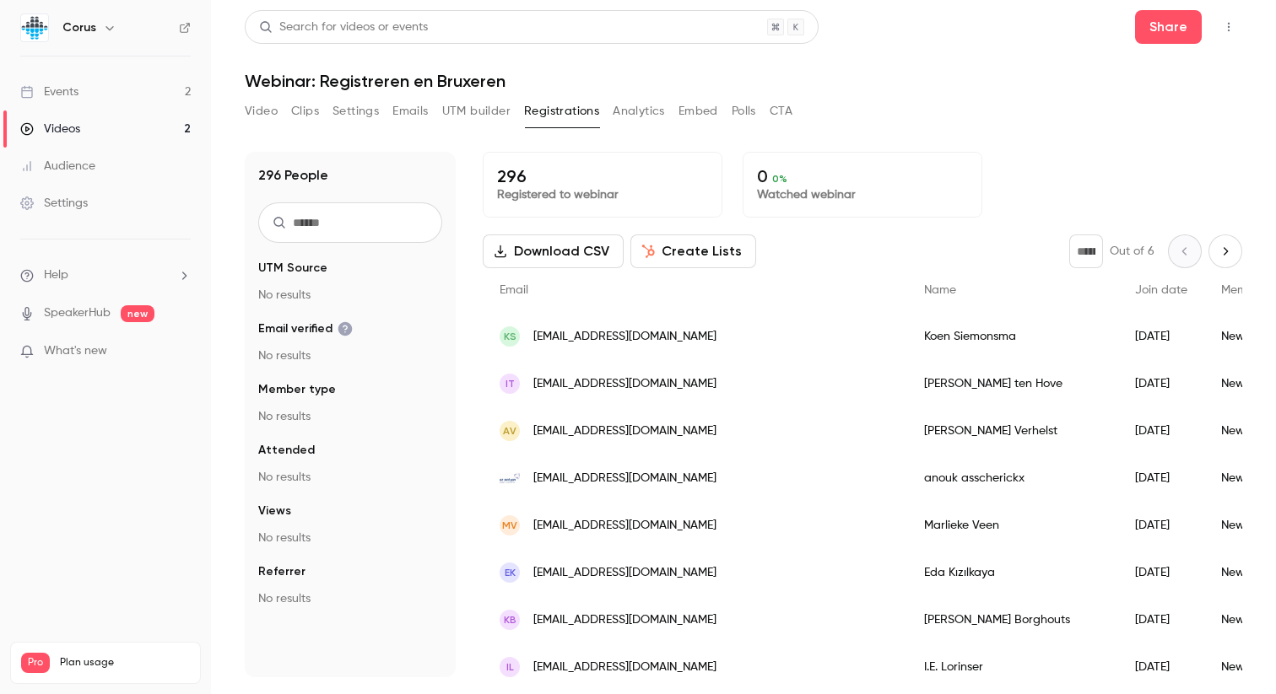
click at [631, 105] on button "Analytics" at bounding box center [639, 111] width 52 height 27
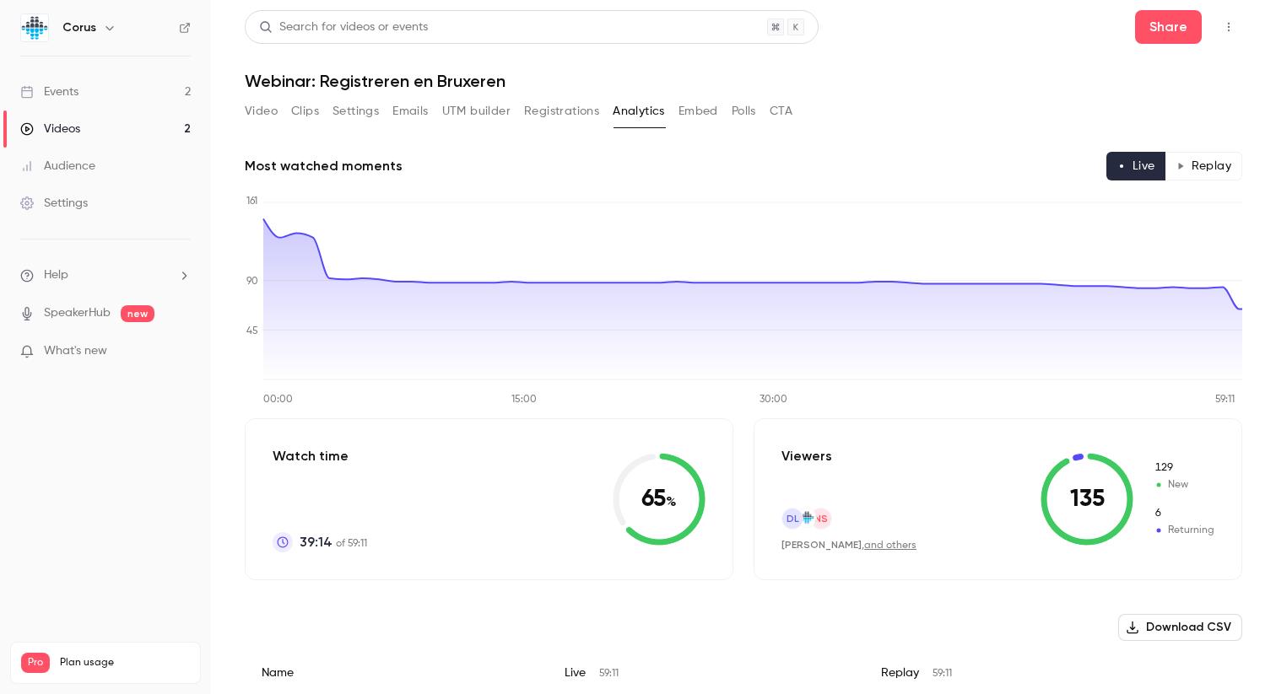
click at [584, 113] on button "Registrations" at bounding box center [561, 111] width 75 height 27
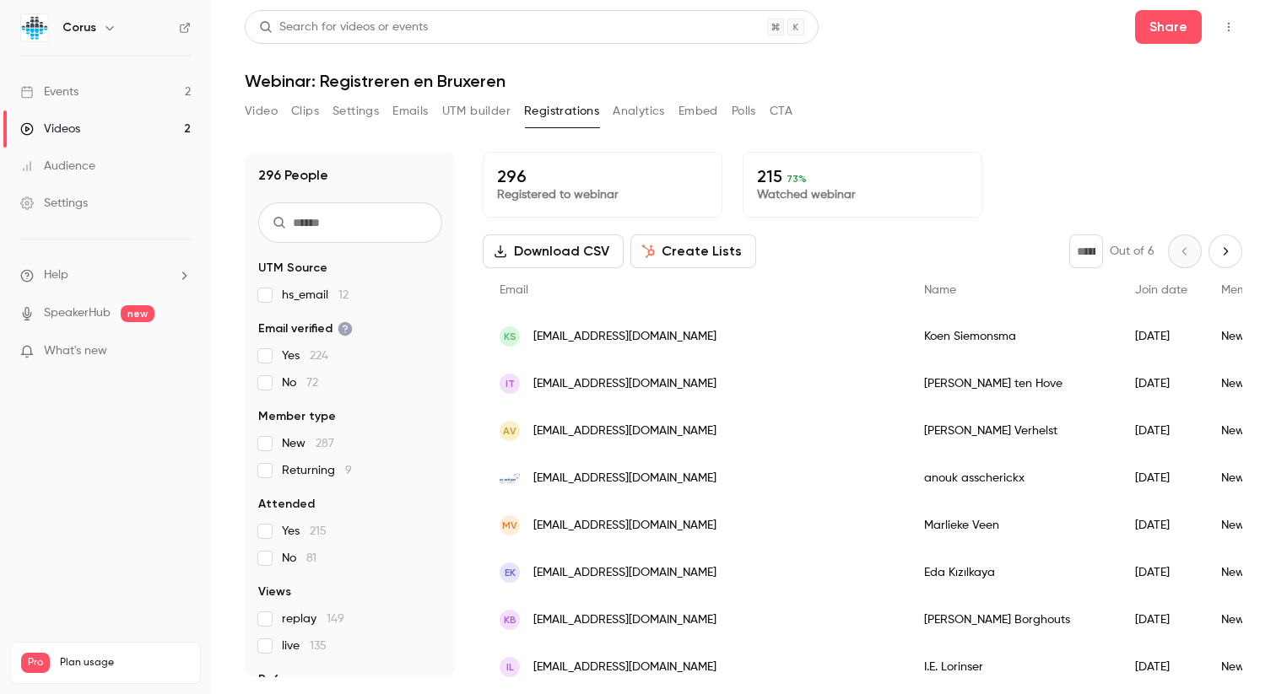
click at [415, 109] on button "Emails" at bounding box center [409, 111] width 35 height 27
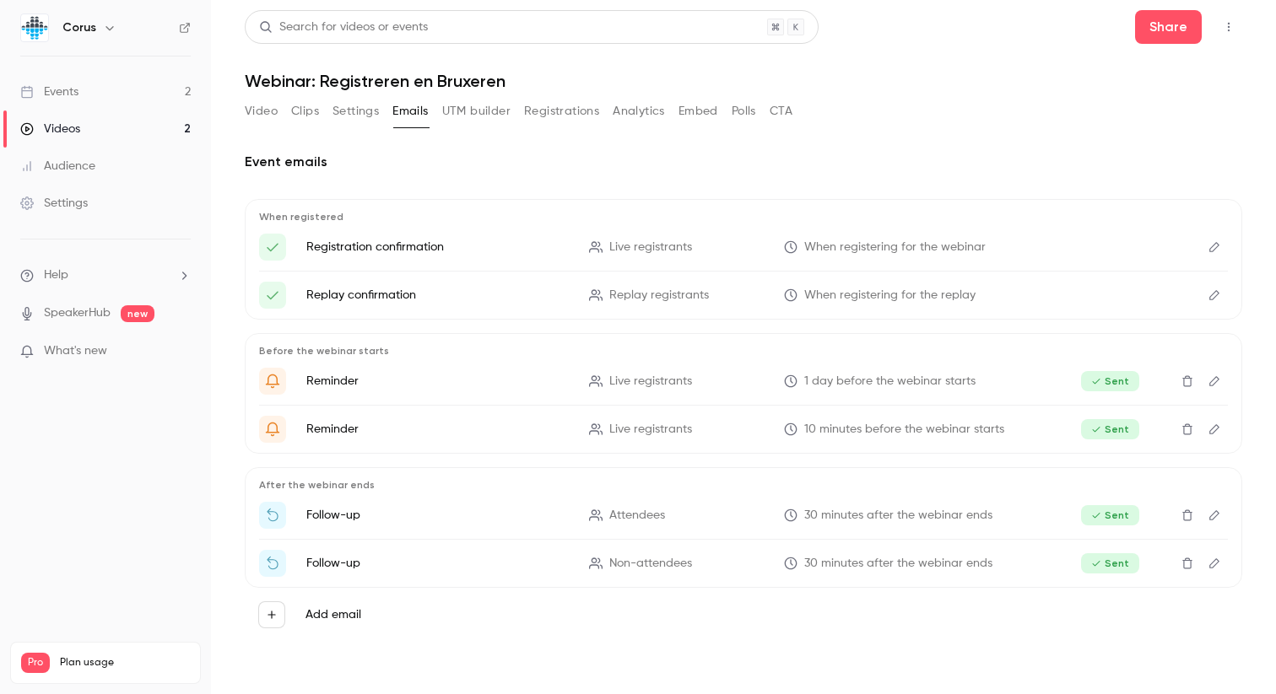
click at [545, 117] on button "Registrations" at bounding box center [561, 111] width 75 height 27
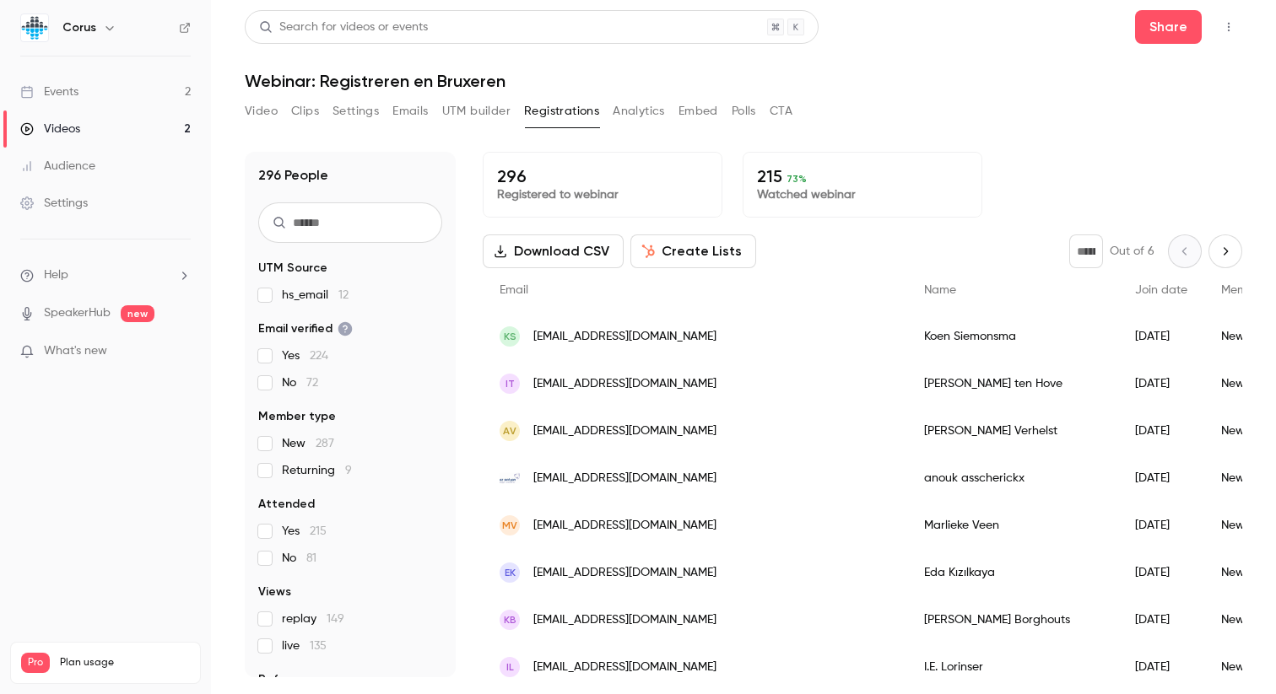
click at [141, 95] on link "Events 2" at bounding box center [105, 91] width 211 height 37
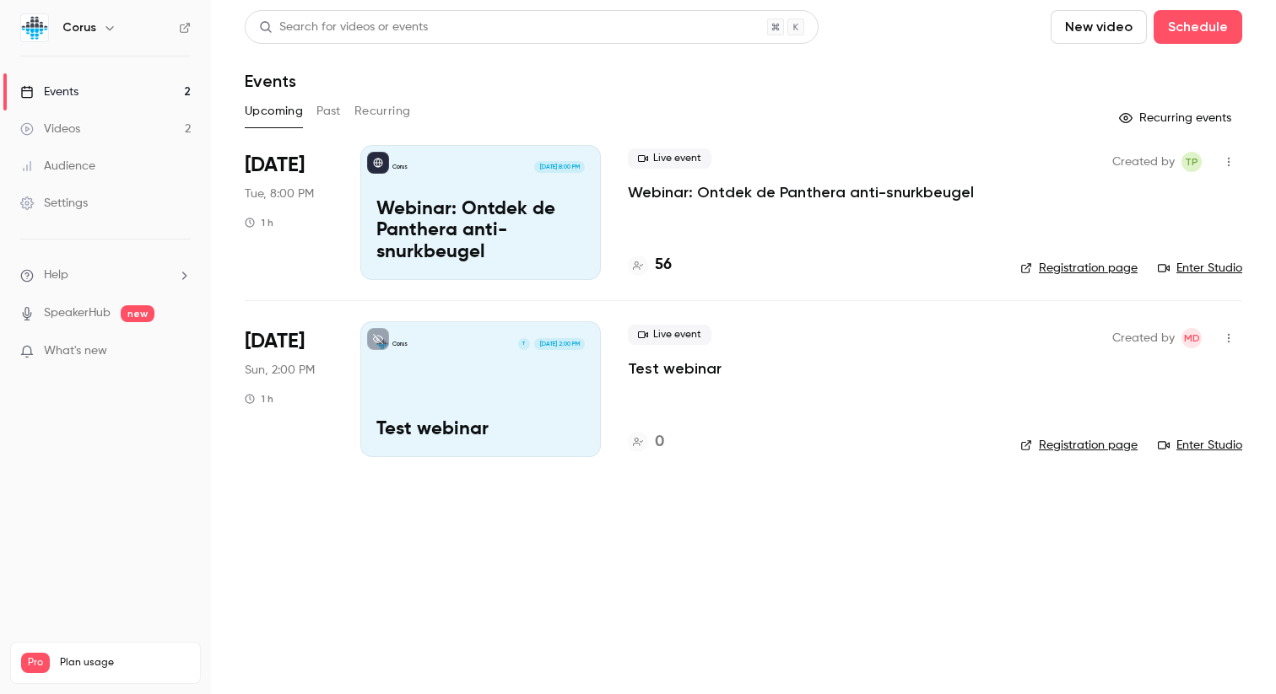
click at [1226, 336] on icon "button" at bounding box center [1228, 338] width 13 height 12
click at [1163, 414] on li "Invite to Studio" at bounding box center [1150, 425] width 182 height 44
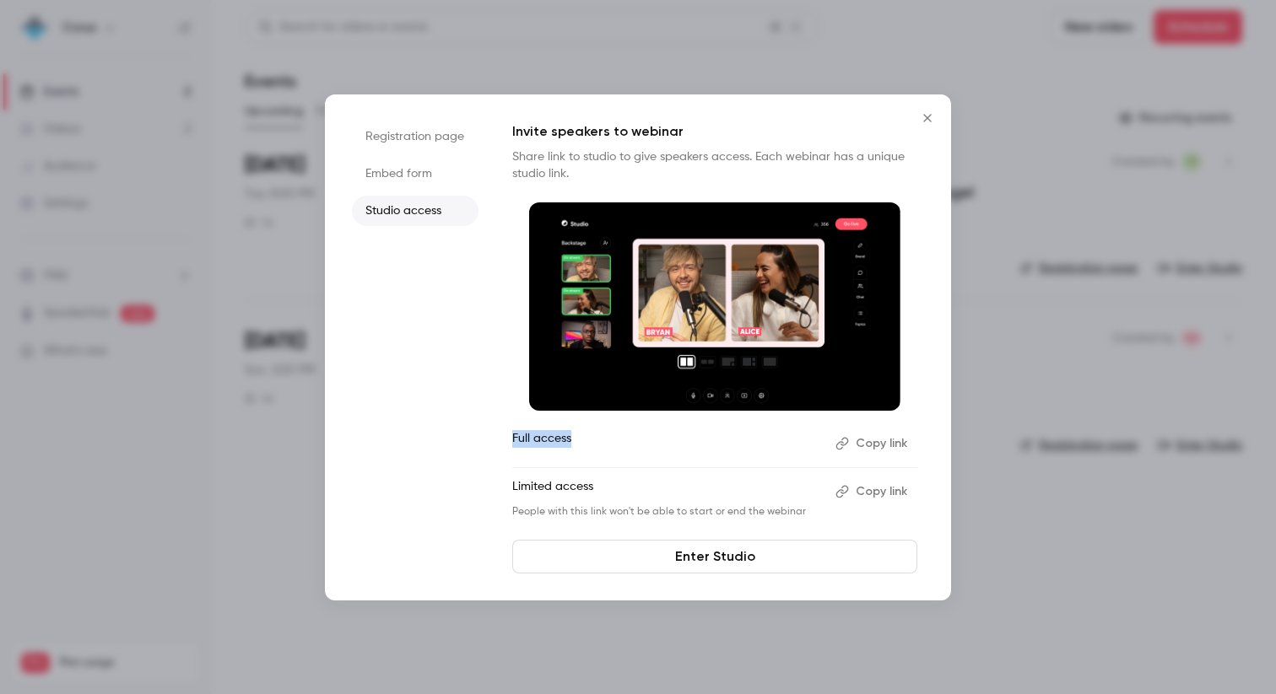
drag, startPoint x: 501, startPoint y: 433, endPoint x: 579, endPoint y: 438, distance: 77.8
click at [579, 438] on div "Registration page Embed form Studio access Invite speakers to webinar Share lin…" at bounding box center [638, 347] width 626 height 506
click at [935, 119] on icon "Close" at bounding box center [927, 117] width 20 height 13
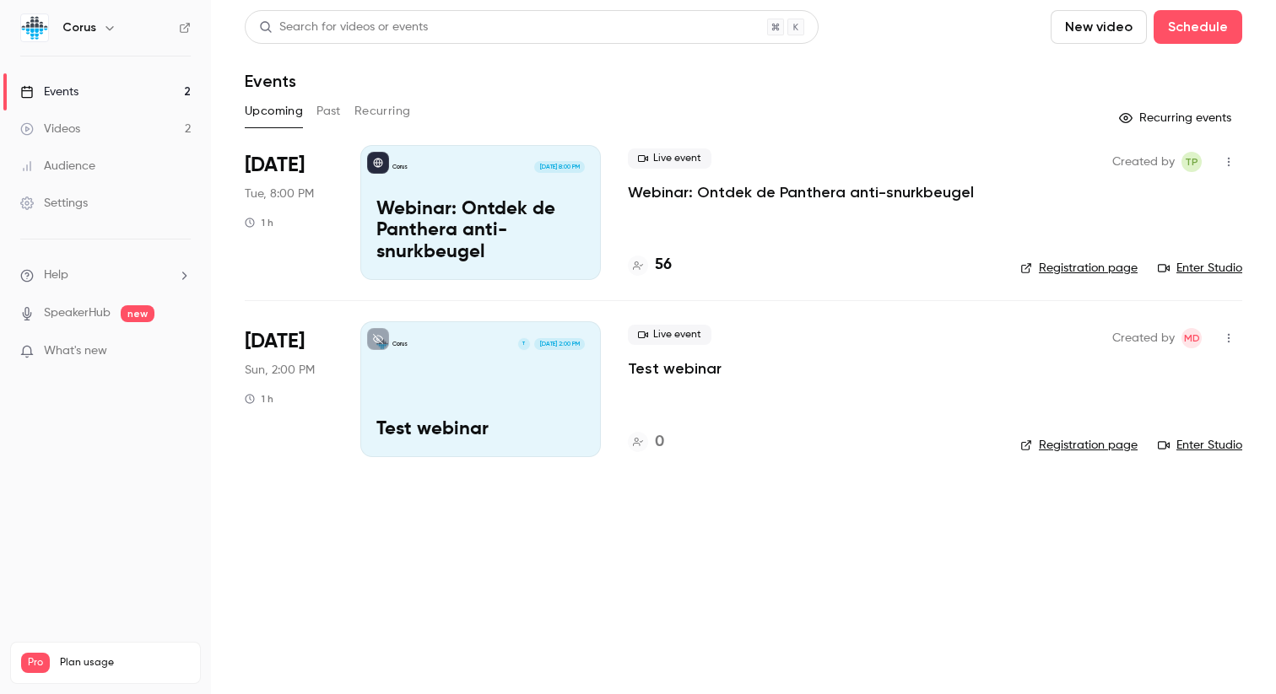
click at [1229, 340] on icon "button" at bounding box center [1228, 338] width 13 height 12
click at [1118, 429] on div "Invite to Studio" at bounding box center [1163, 425] width 128 height 17
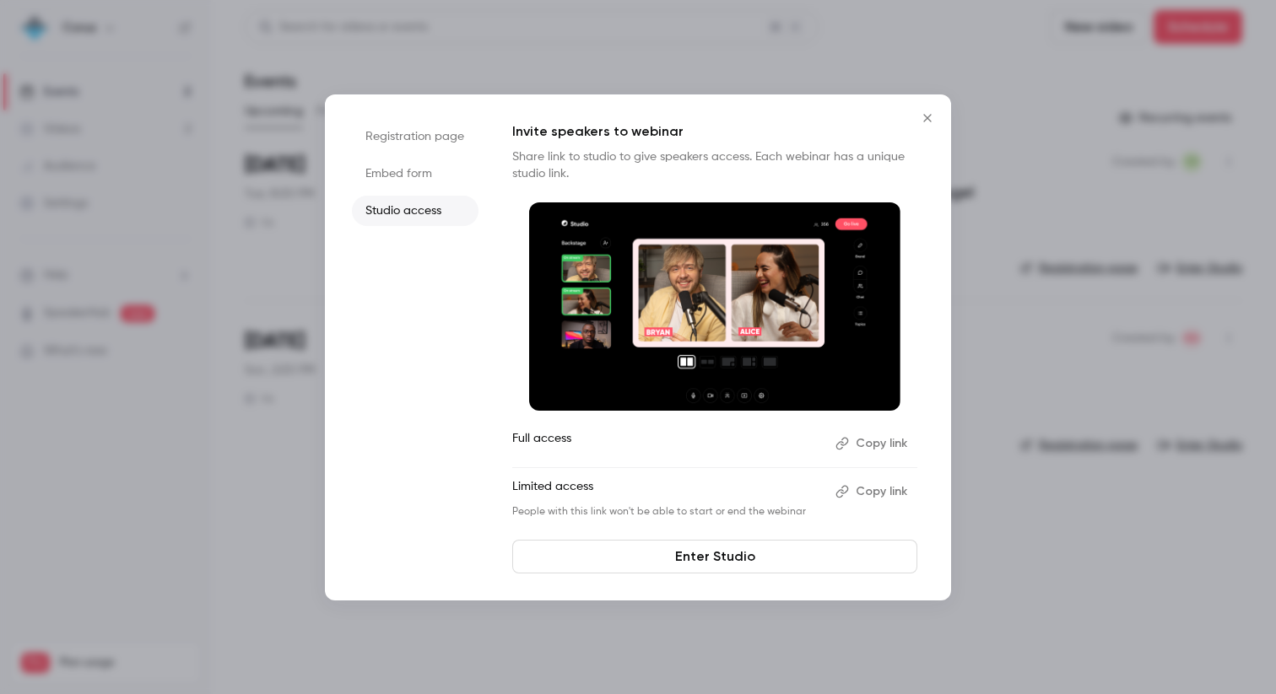
click at [881, 447] on button "Copy link" at bounding box center [872, 443] width 89 height 27
click at [858, 451] on button "Copy link" at bounding box center [872, 443] width 89 height 27
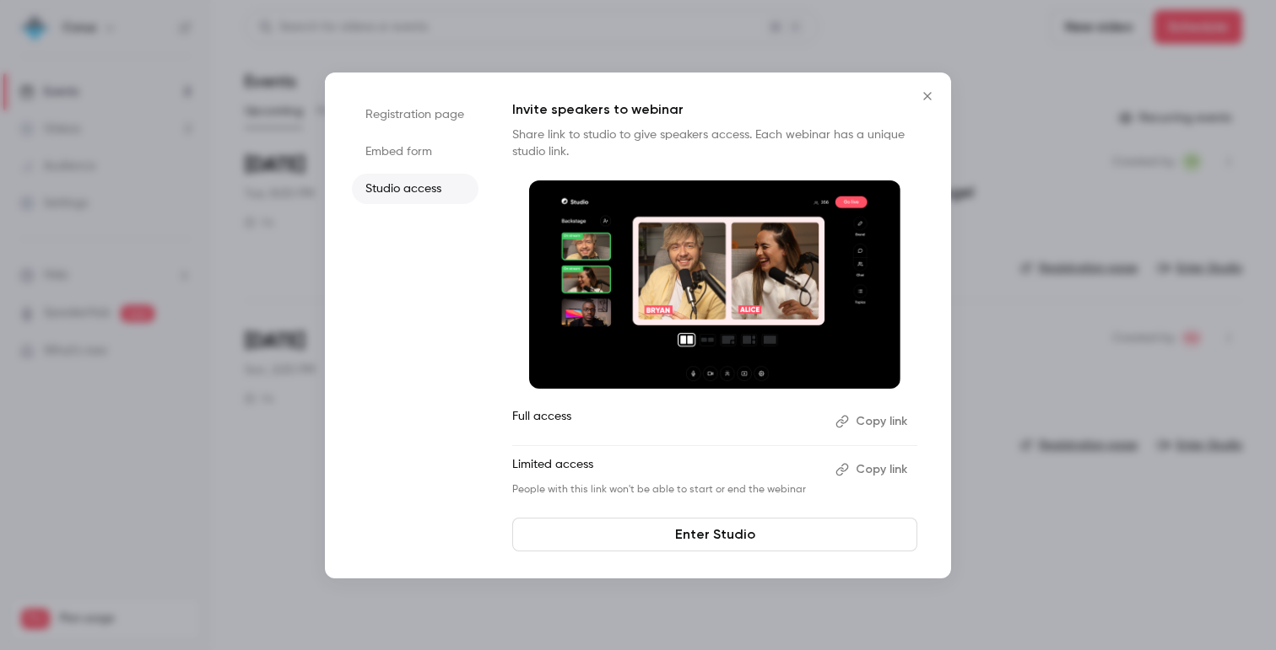
click at [926, 100] on icon "Close" at bounding box center [927, 95] width 20 height 13
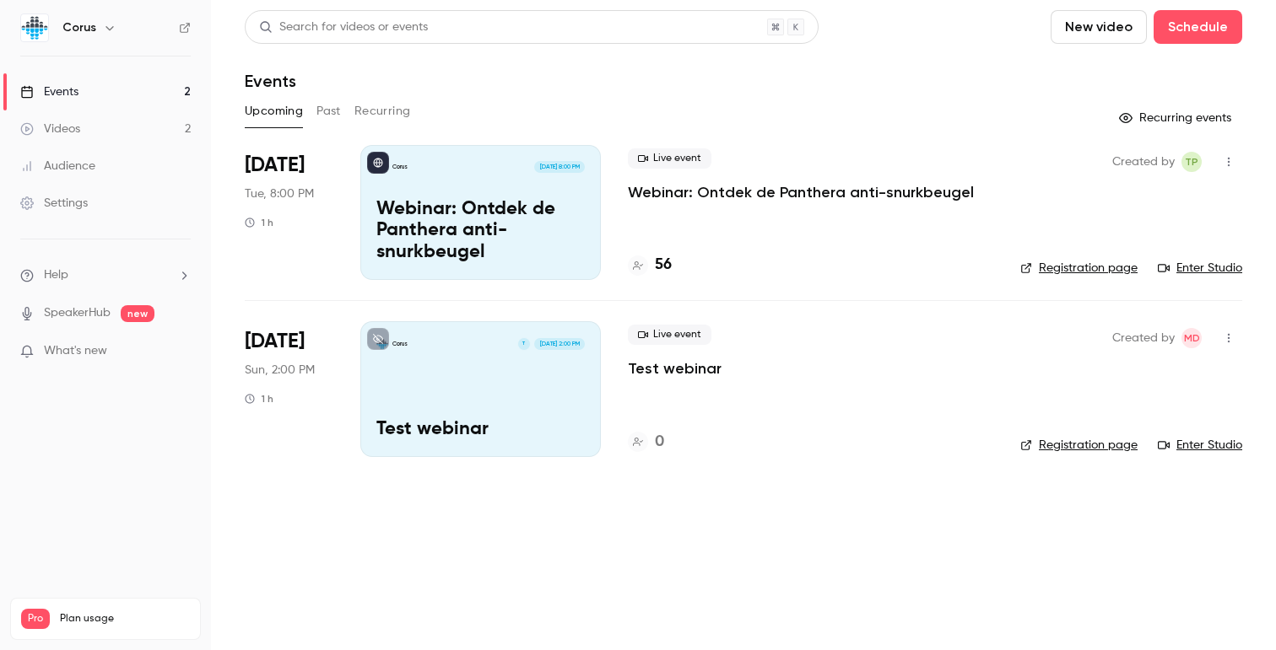
click at [123, 94] on link "Events 2" at bounding box center [105, 91] width 211 height 37
click at [330, 113] on button "Past" at bounding box center [328, 111] width 24 height 27
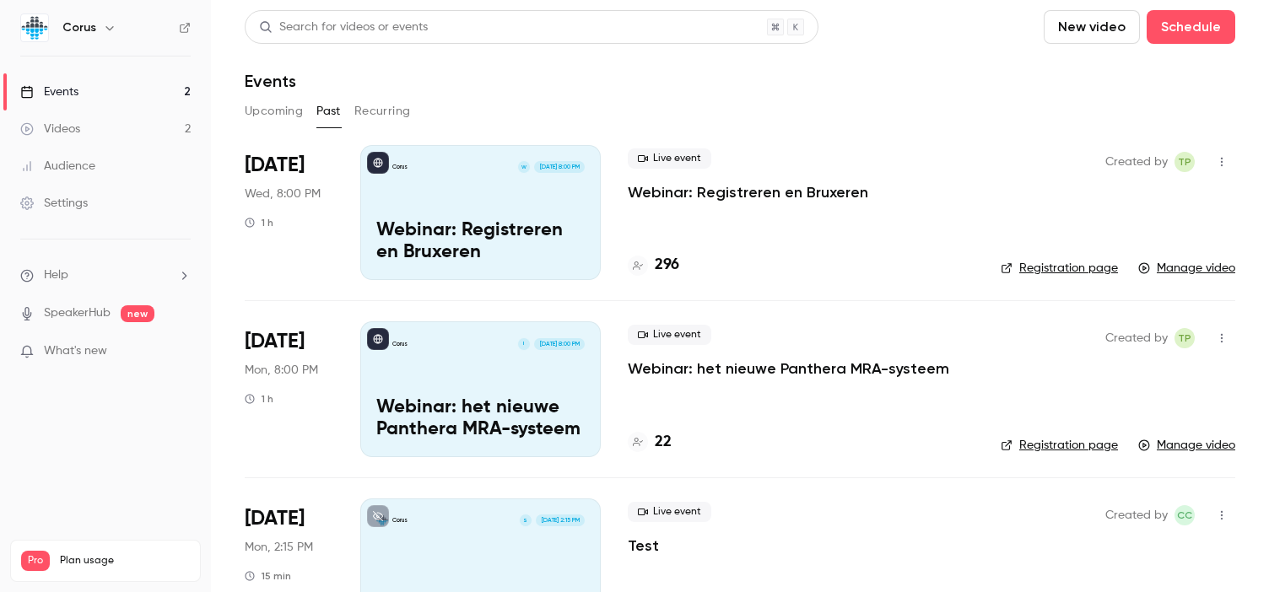
click at [706, 193] on p "Webinar: Registreren en Bruxeren" at bounding box center [748, 192] width 240 height 20
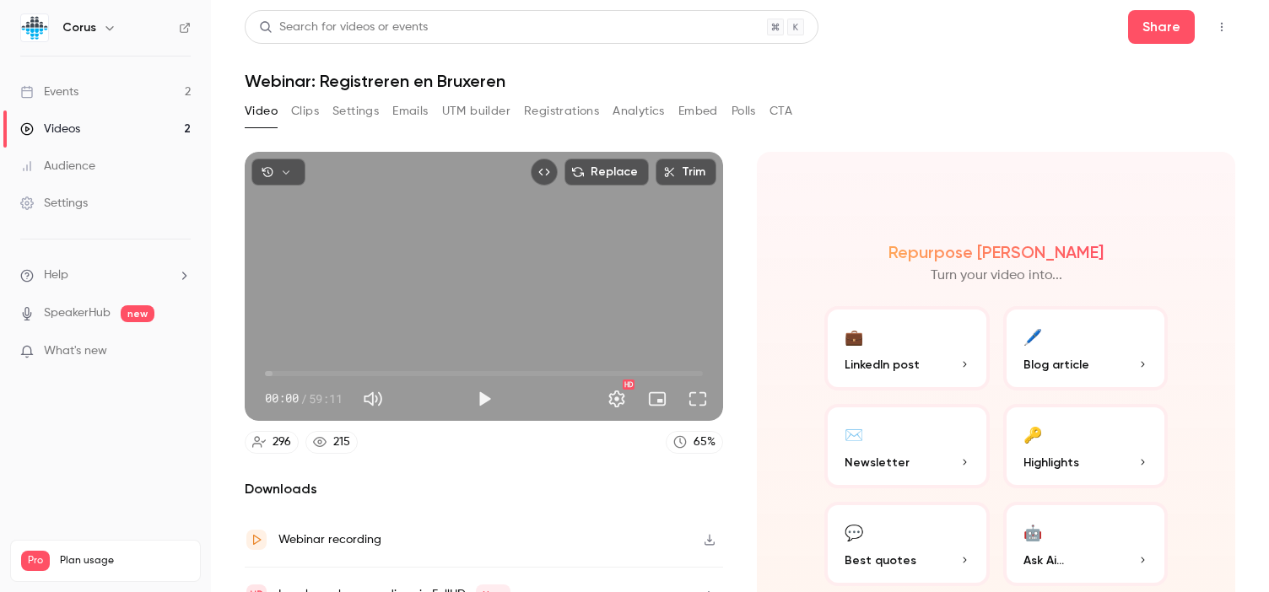
click at [305, 105] on button "Clips" at bounding box center [305, 111] width 28 height 27
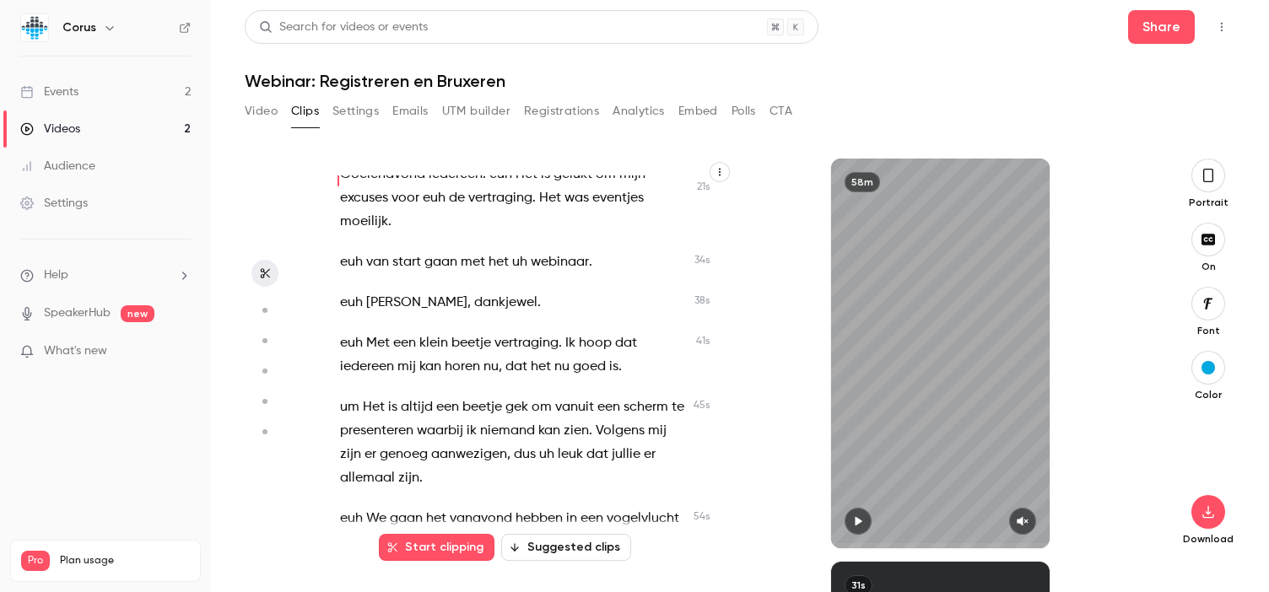
scroll to position [167, 0]
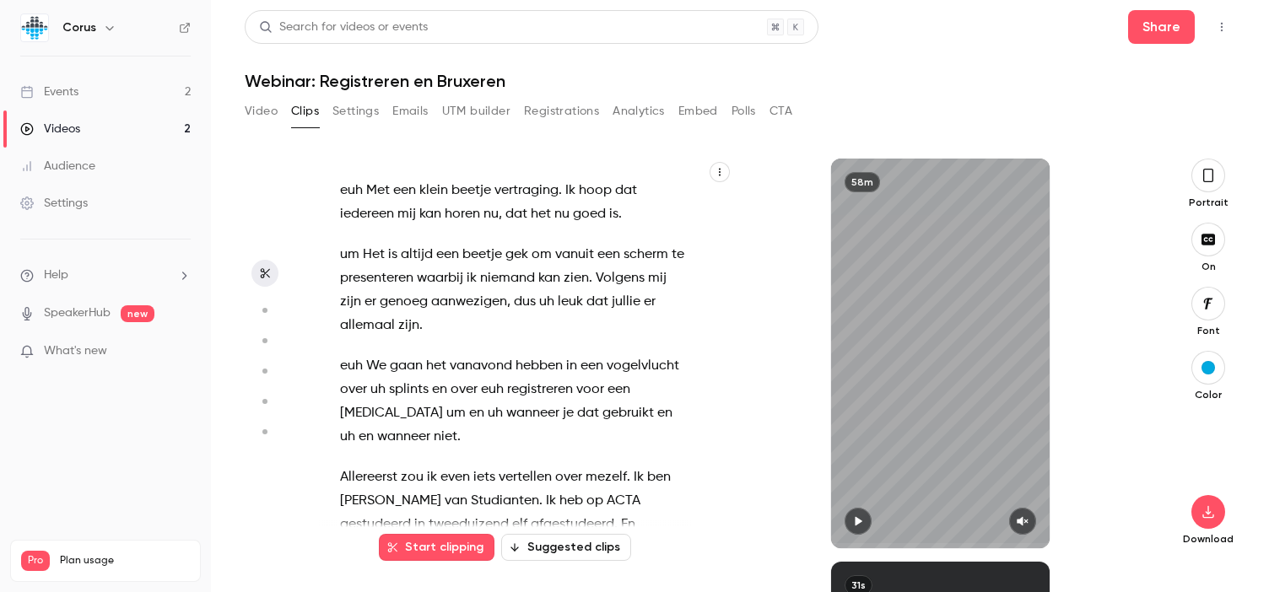
click at [592, 545] on button "Suggested clips" at bounding box center [566, 547] width 130 height 27
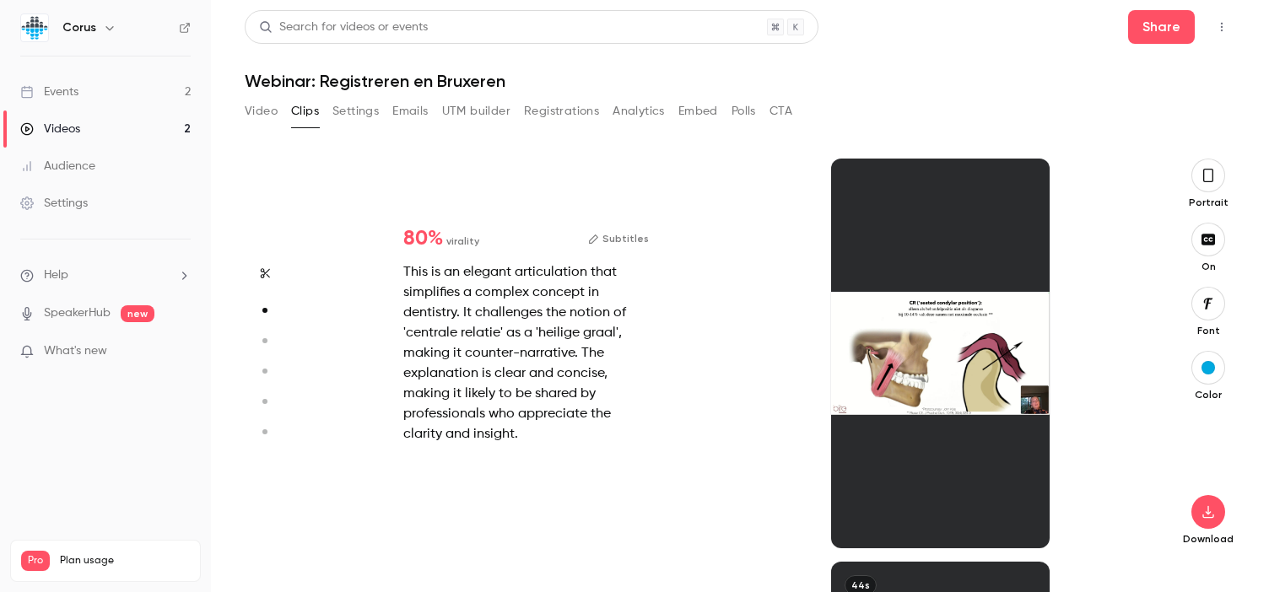
scroll to position [403, 0]
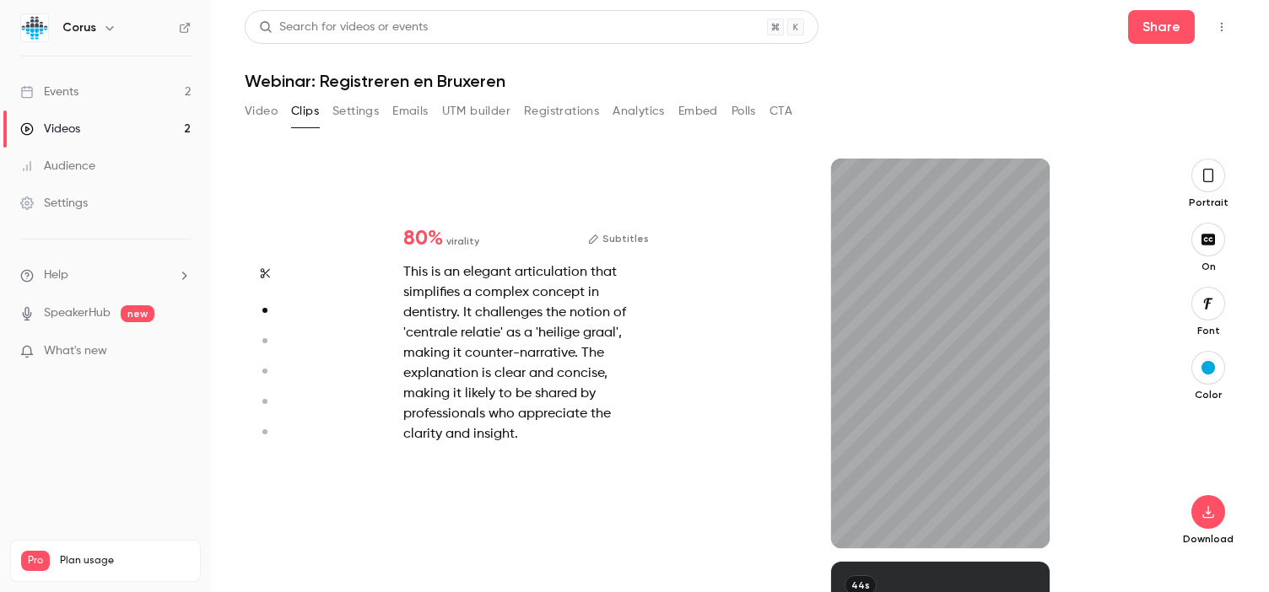
click at [1212, 173] on icon "button" at bounding box center [1207, 175] width 13 height 19
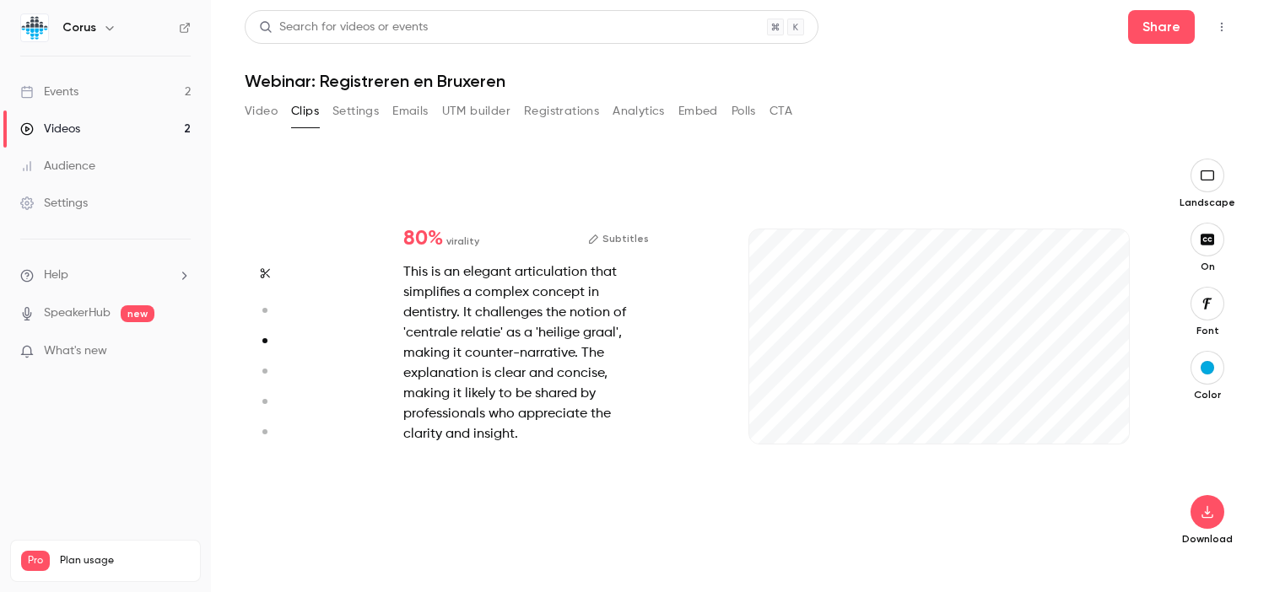
type input "*"
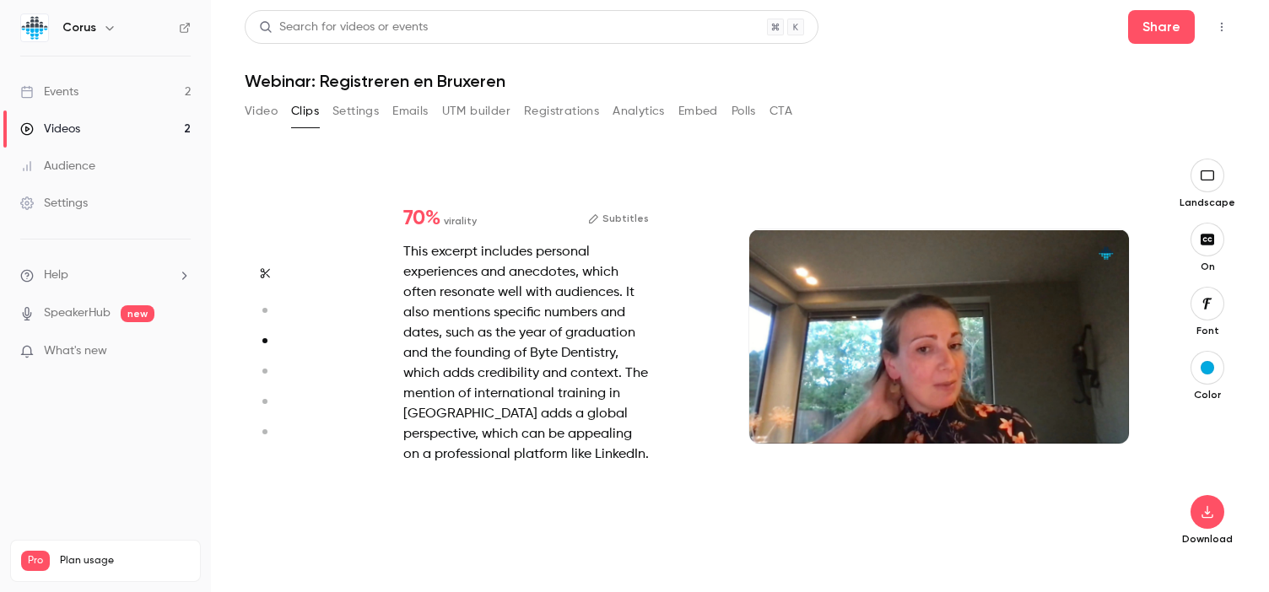
type input "*"
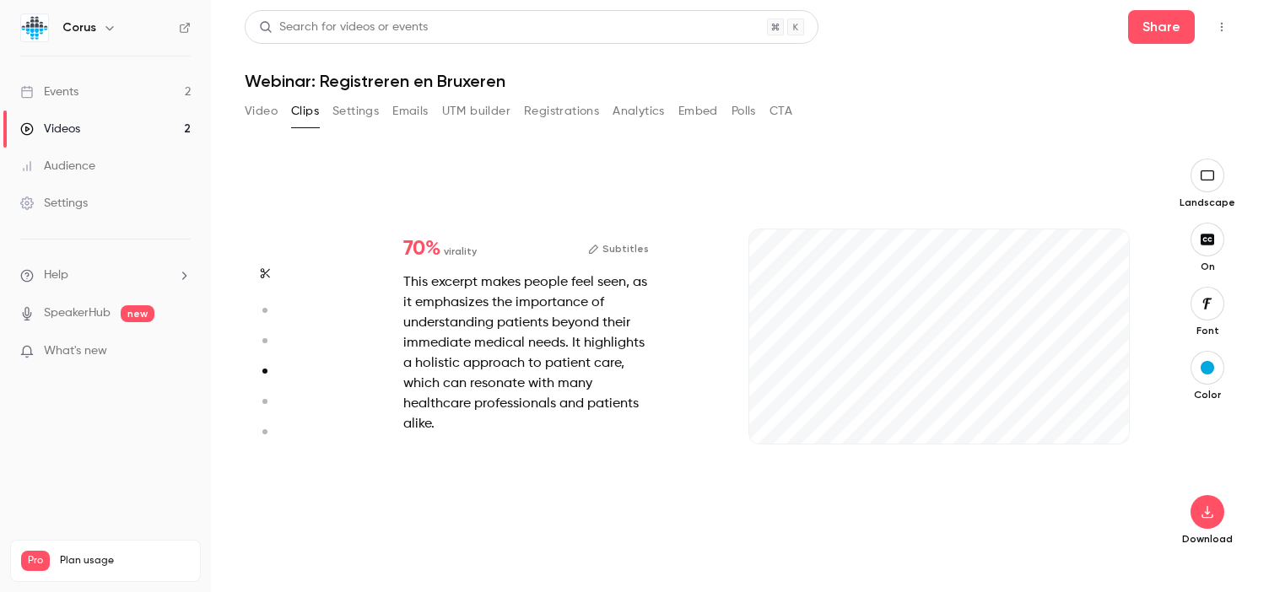
type input "*"
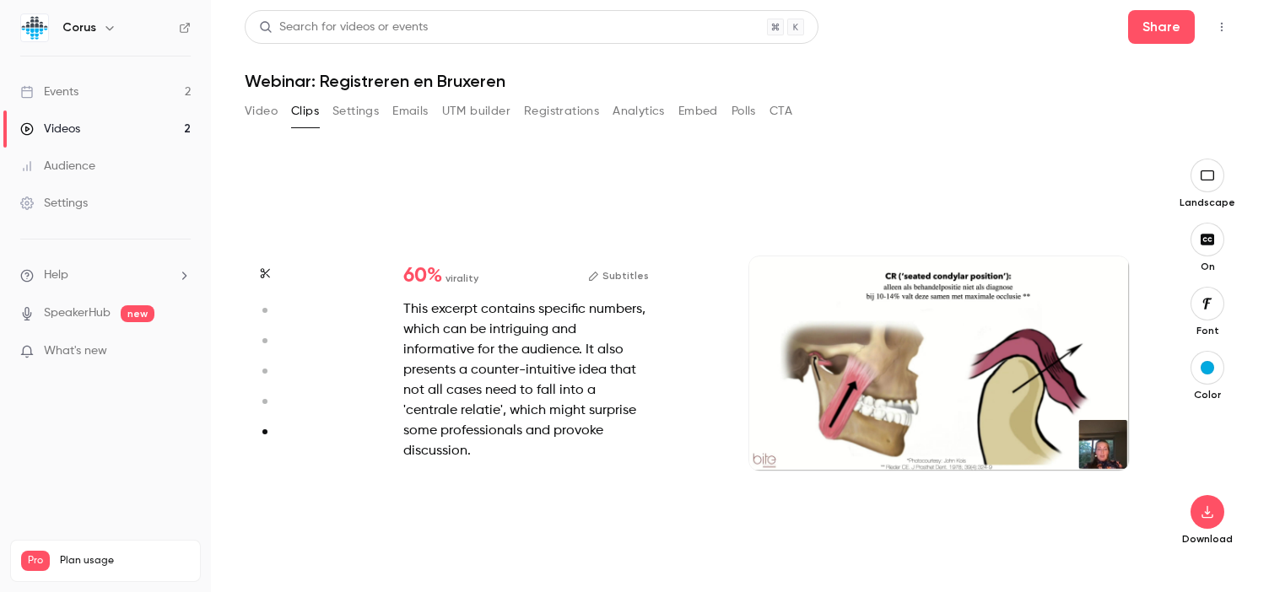
scroll to position [1989, 0]
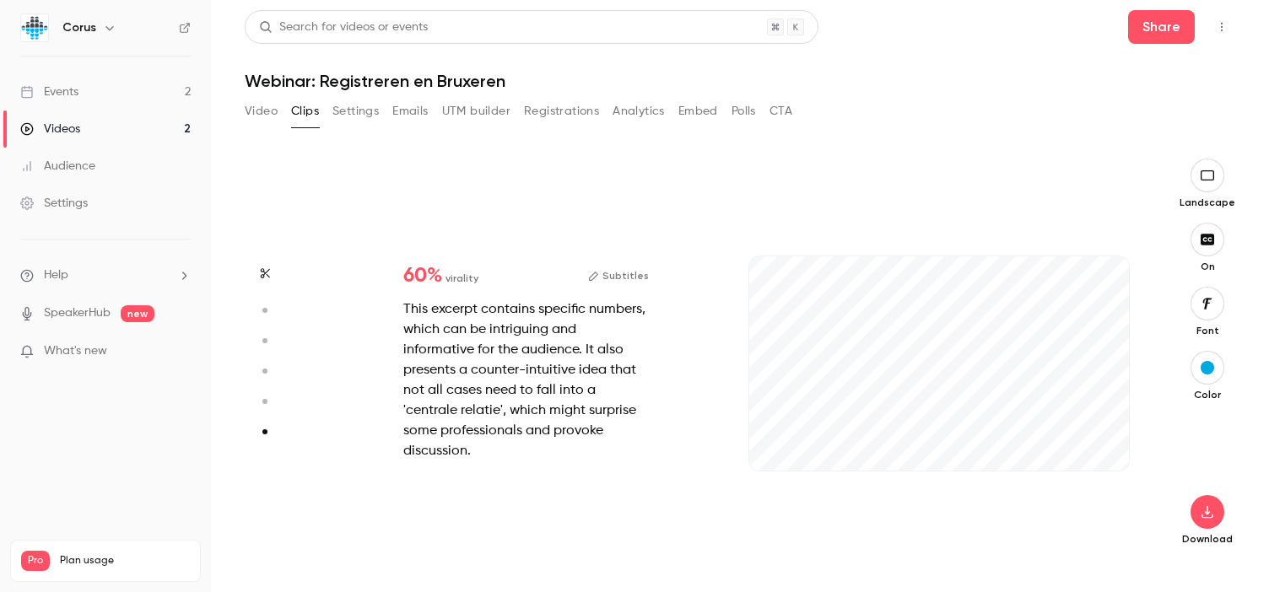
click at [633, 277] on button "Subtitles" at bounding box center [618, 276] width 61 height 20
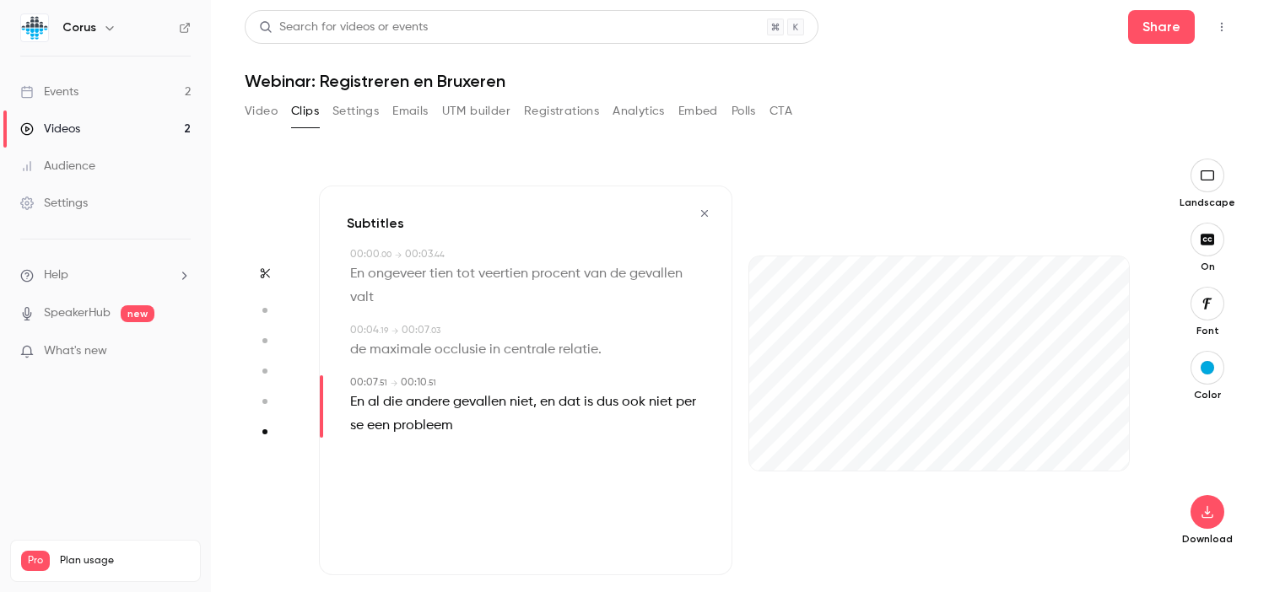
click at [704, 208] on icon "button" at bounding box center [704, 214] width 13 height 12
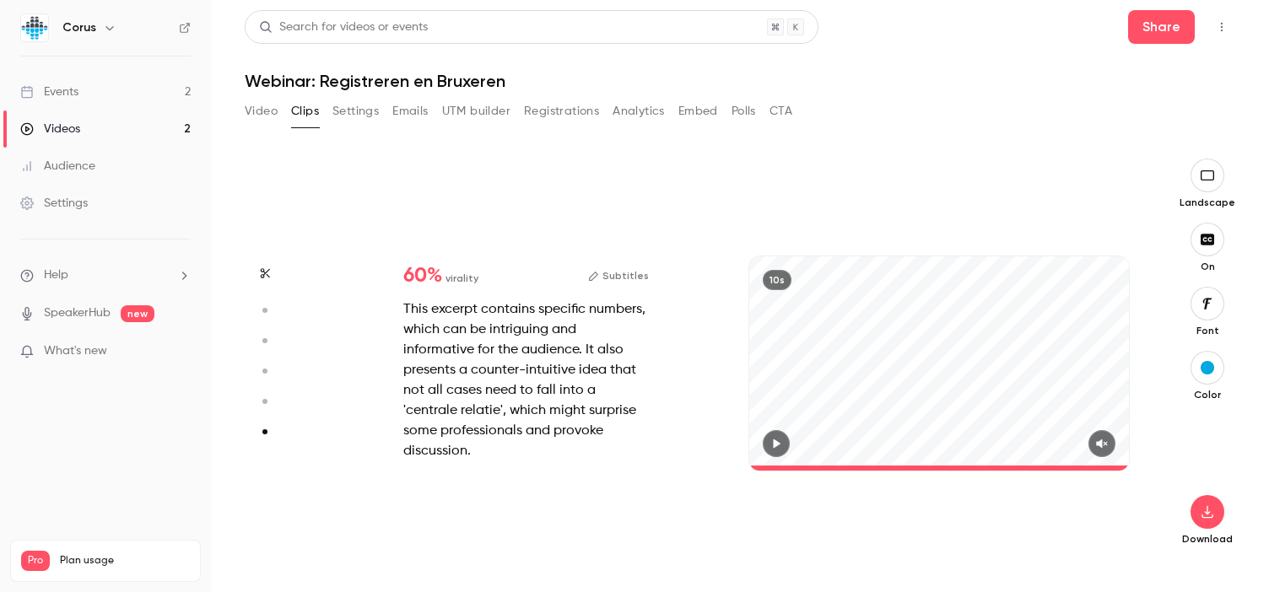
click at [301, 106] on button "Clips" at bounding box center [305, 111] width 28 height 27
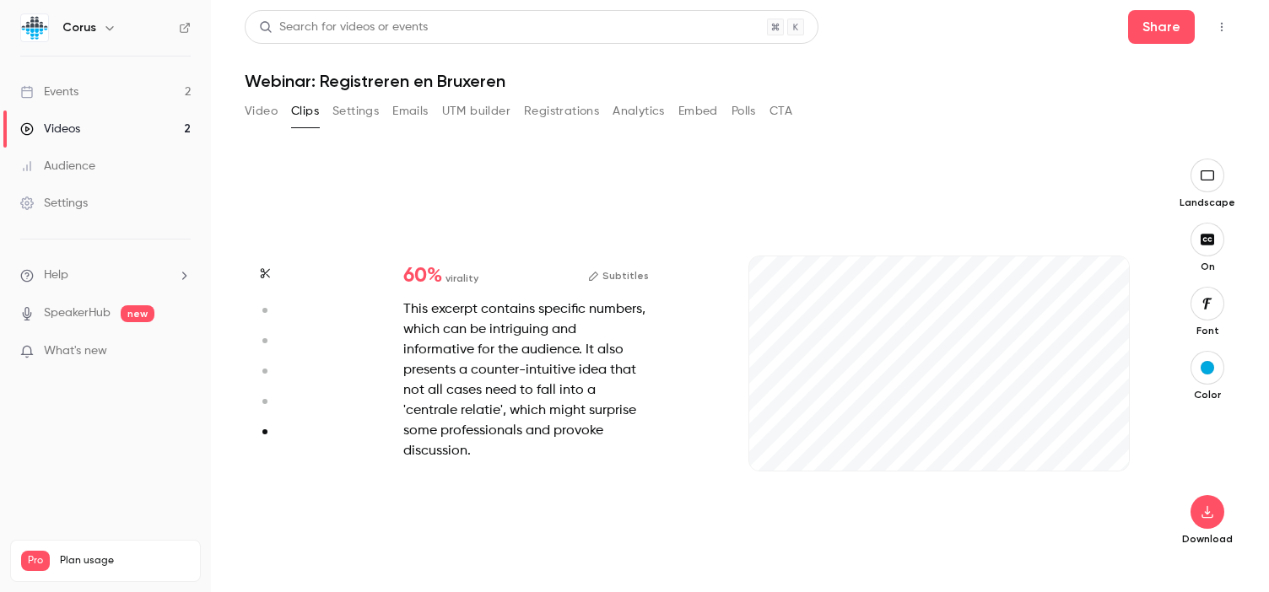
type input "*"
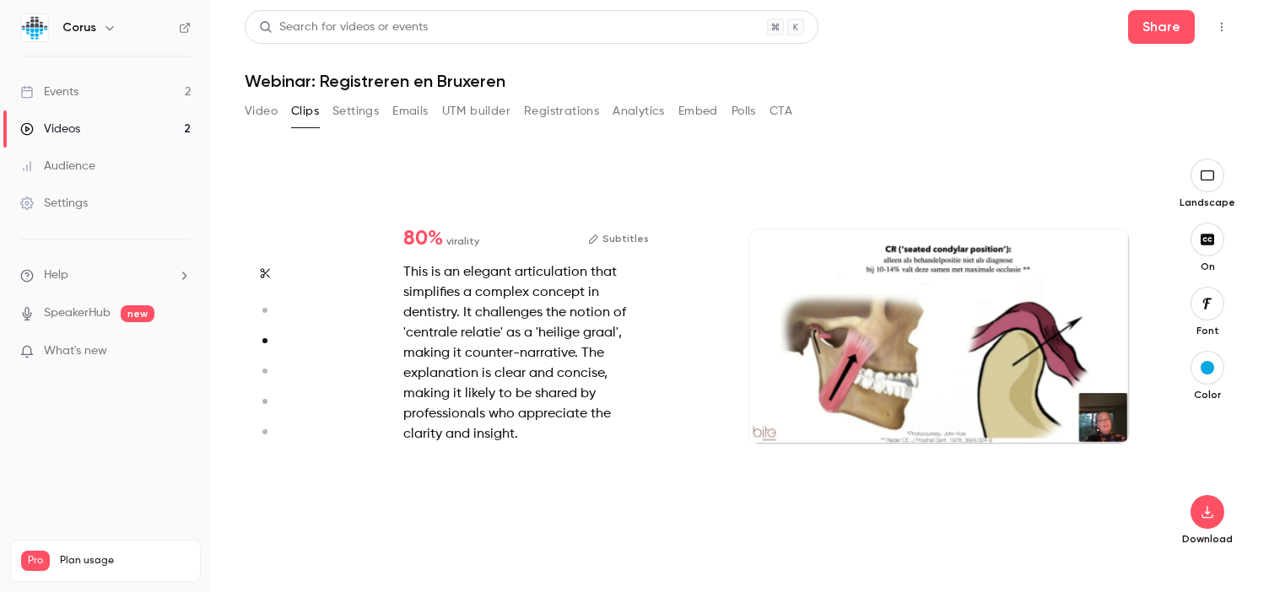
type input "*"
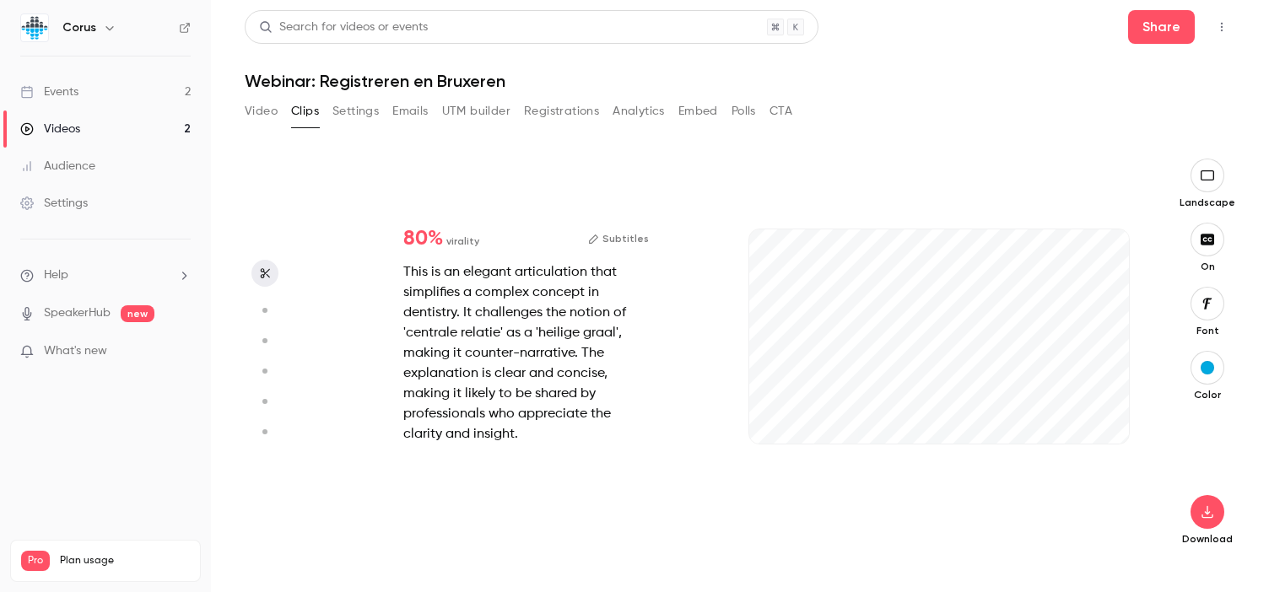
scroll to position [0, 0]
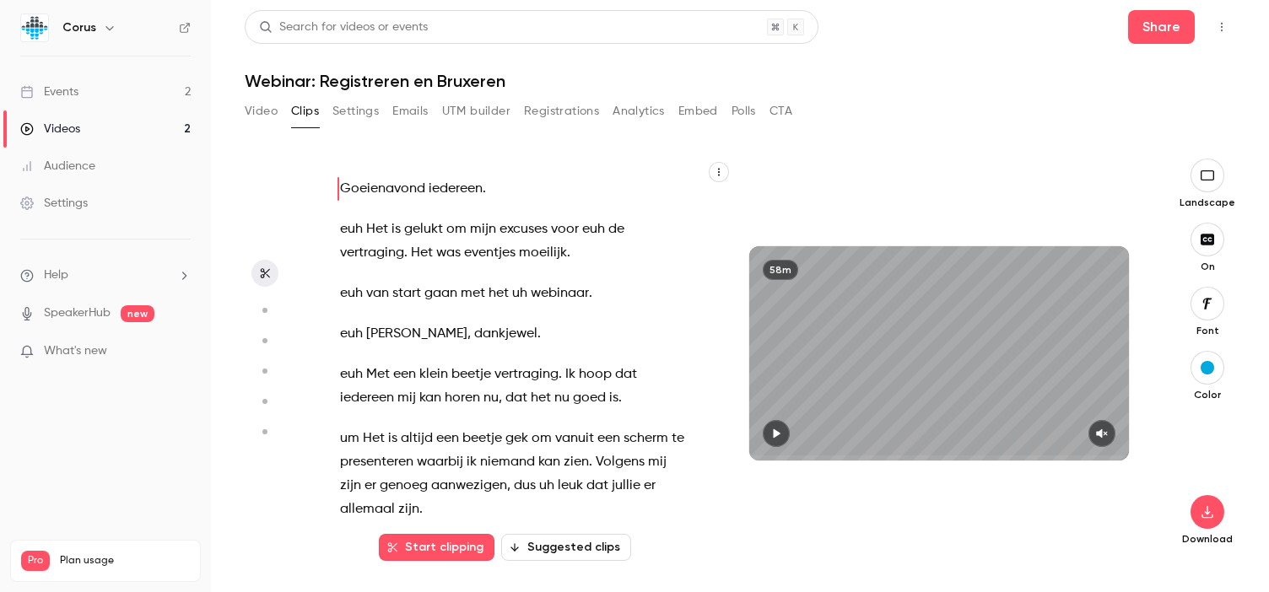
click at [431, 545] on button "Start clipping" at bounding box center [437, 547] width 116 height 27
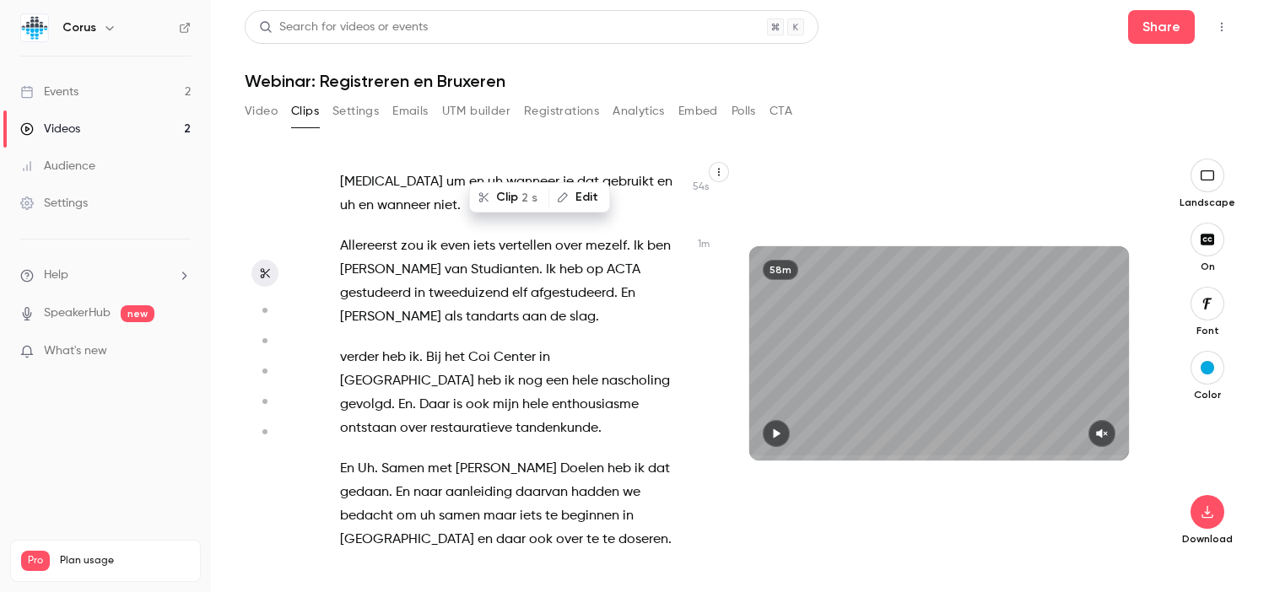
scroll to position [426, 0]
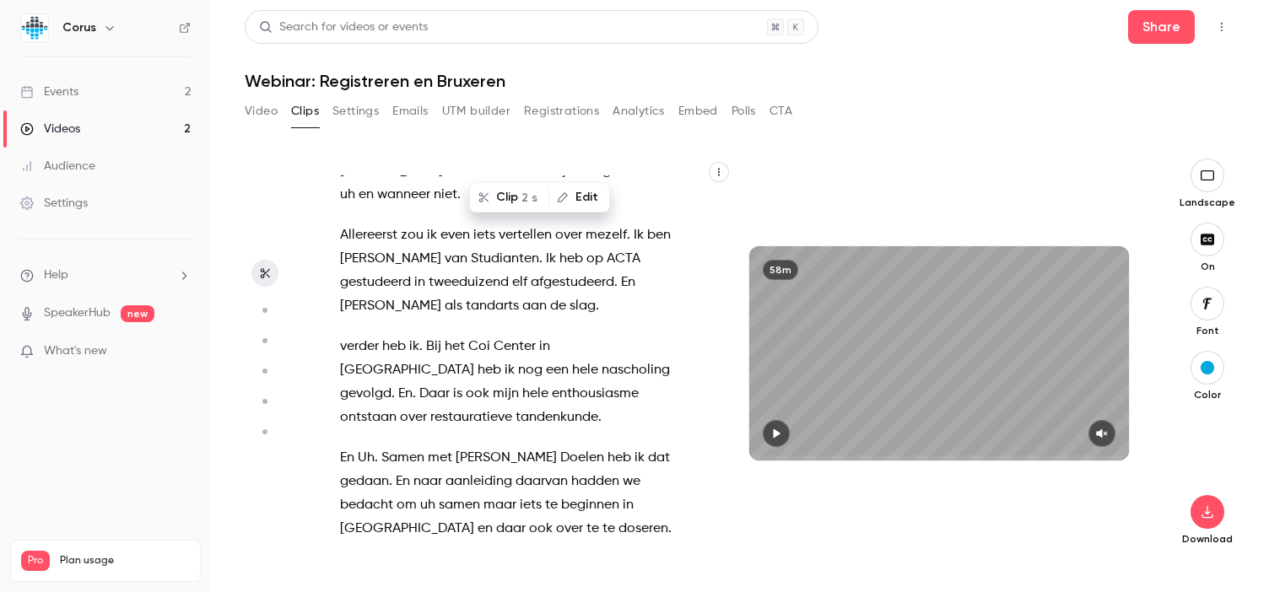
click at [307, 108] on button "Clips" at bounding box center [305, 111] width 28 height 27
click at [249, 108] on button "Video" at bounding box center [261, 111] width 33 height 27
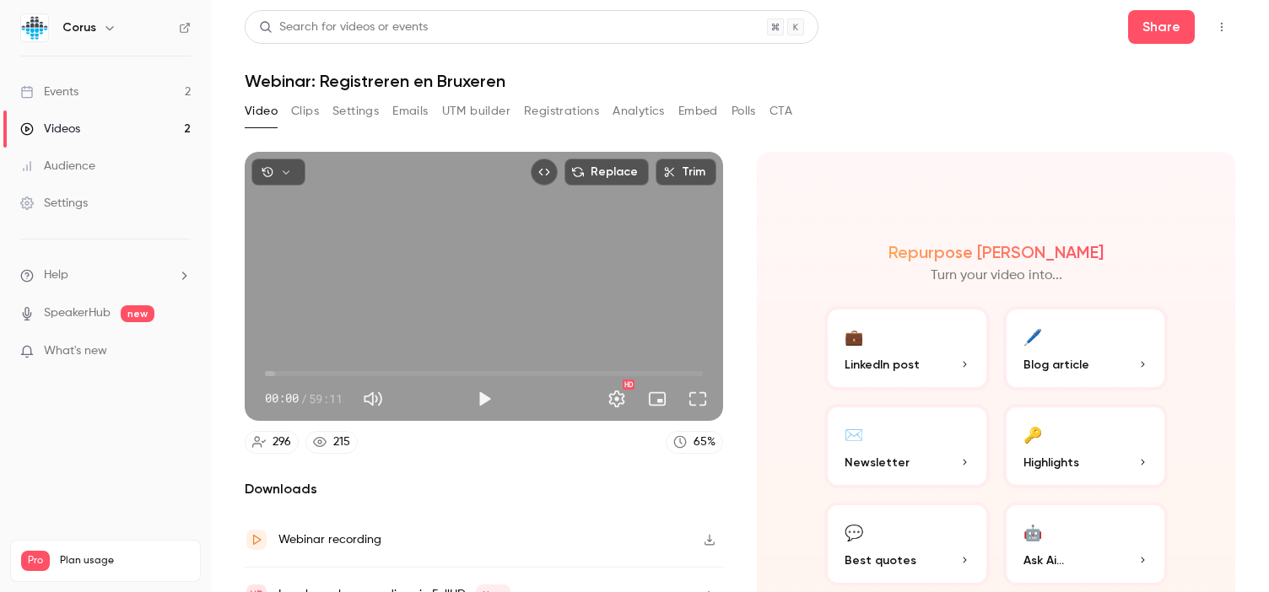
scroll to position [84, 0]
